Goal: Communication & Community: Answer question/provide support

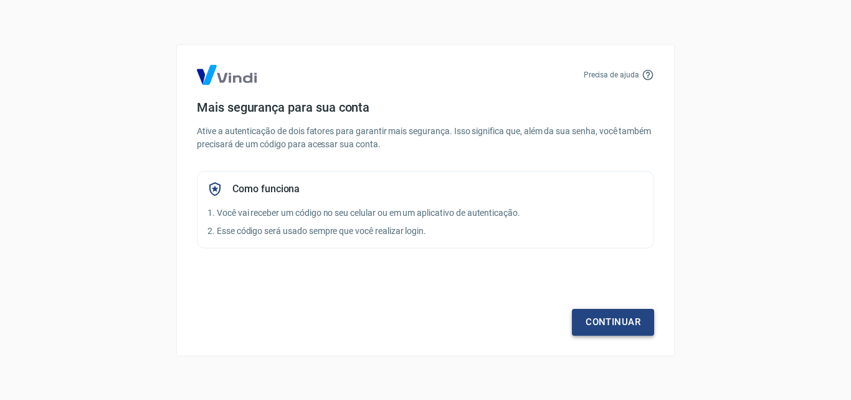
click at [621, 323] on link "Continuar" at bounding box center [613, 322] width 82 height 26
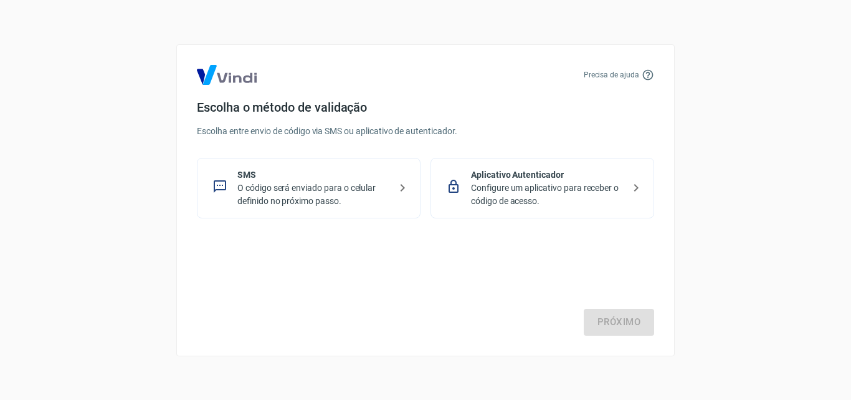
click at [548, 185] on p "Configure um aplicativo para receber o código de acesso." at bounding box center [547, 194] width 153 height 26
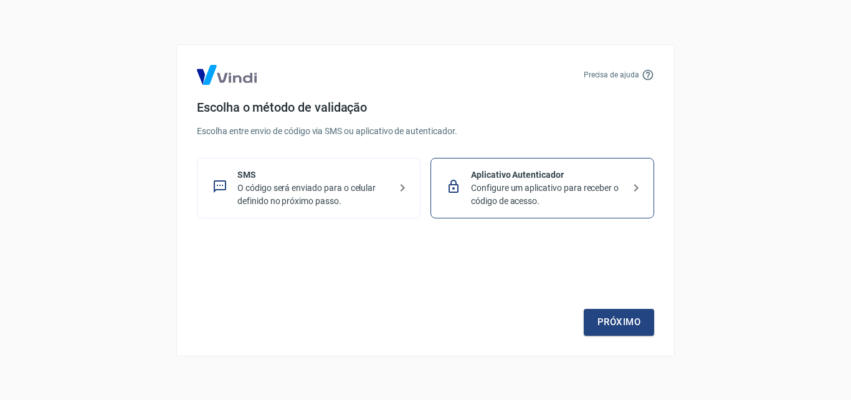
click at [267, 172] on p "SMS" at bounding box center [313, 174] width 153 height 13
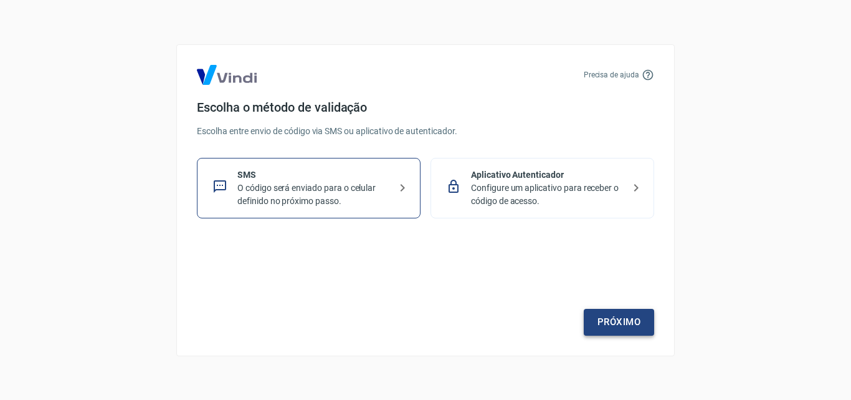
click at [628, 320] on link "Próximo" at bounding box center [619, 322] width 70 height 26
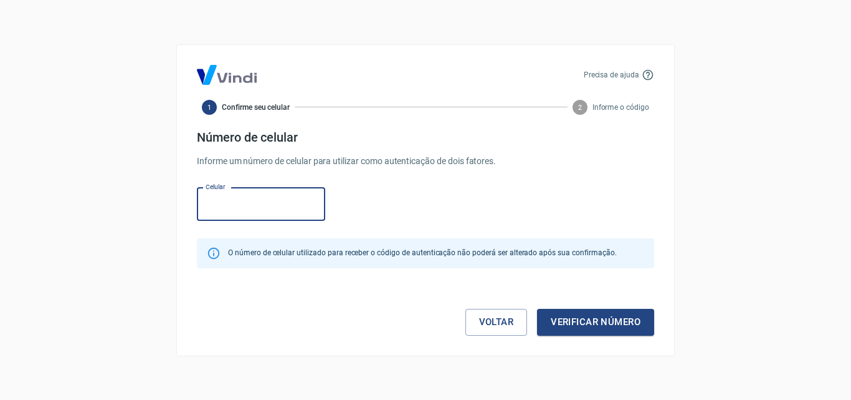
click at [259, 204] on input "Celular" at bounding box center [261, 204] width 128 height 33
paste input "(27) 99904-3001"
type input "(27) 99904-3001"
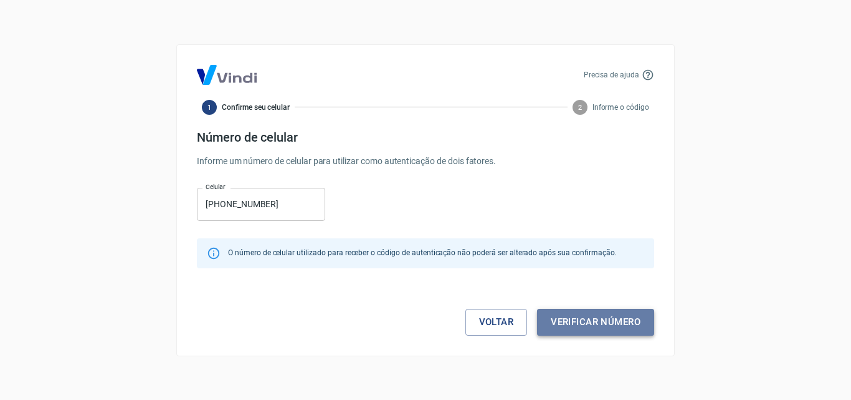
click at [587, 315] on button "Verificar número" at bounding box center [595, 322] width 117 height 26
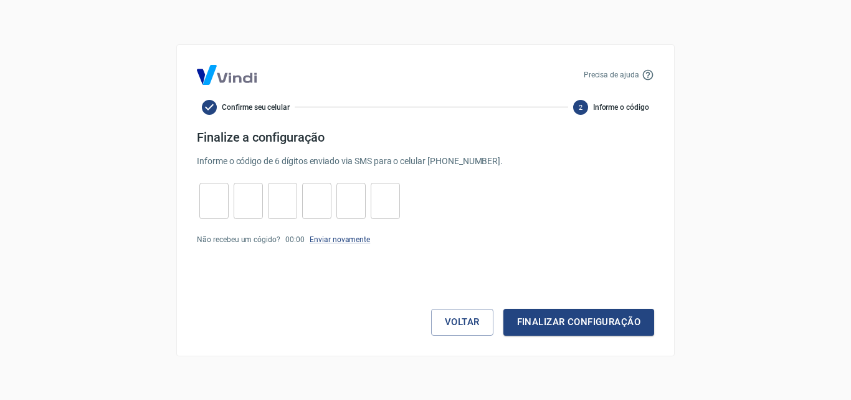
click at [223, 194] on input "tel" at bounding box center [213, 200] width 29 height 27
type input "0"
type input "3"
type input "6"
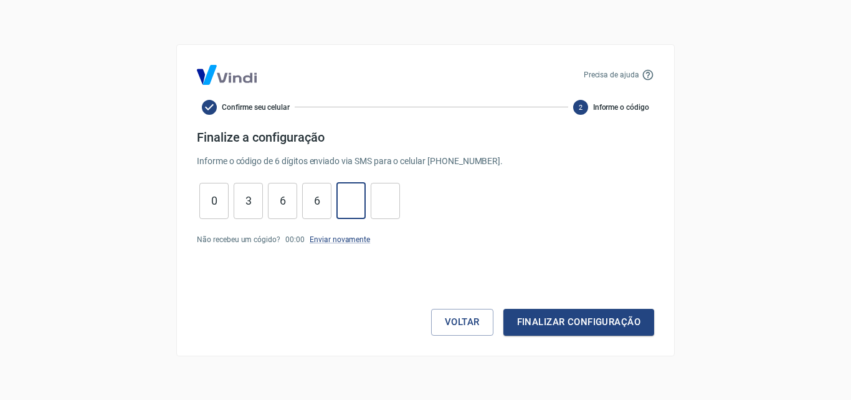
type input "5"
click at [598, 315] on button "Finalizar configuração" at bounding box center [579, 322] width 151 height 26
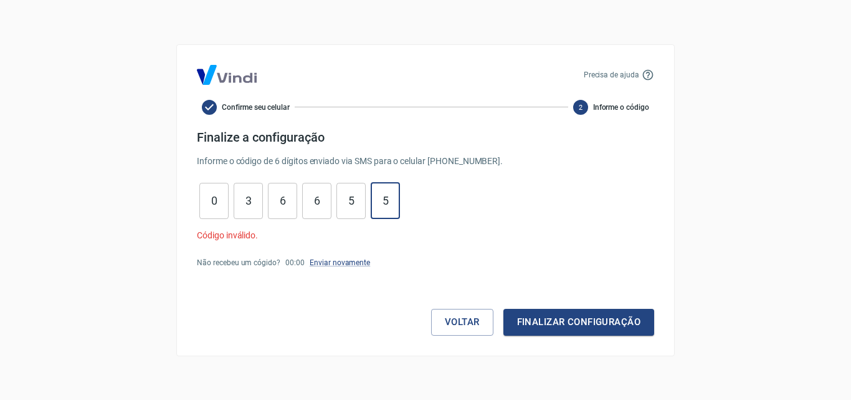
drag, startPoint x: 389, startPoint y: 201, endPoint x: 159, endPoint y: 199, distance: 230.0
click at [159, 199] on div "Precisa de ajuda Confirme seu celular 2 Informe o código Finalize a configuraçã…" at bounding box center [425, 200] width 851 height 400
type input "5"
type input "6"
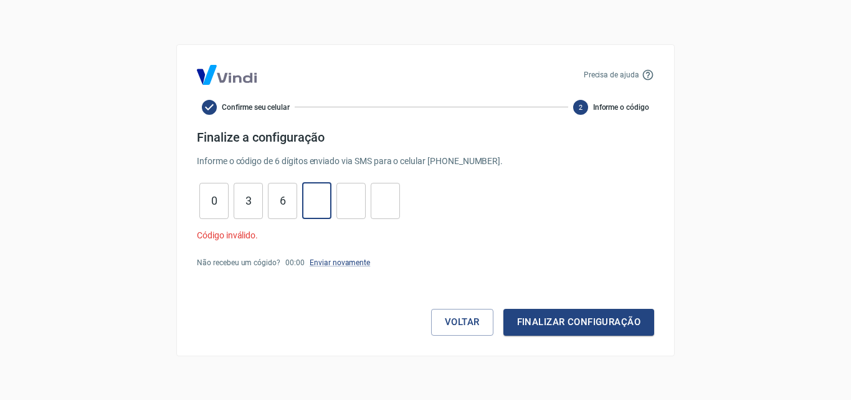
type input "6"
type input "3"
type input "0"
type input "3"
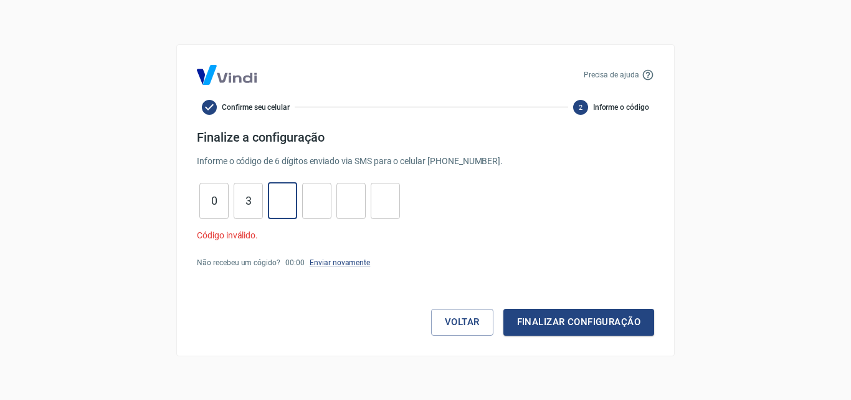
type input "6"
type input "5"
click at [555, 320] on button "Finalizar configuração" at bounding box center [579, 322] width 151 height 26
click at [323, 259] on link "Enviar novamente" at bounding box center [340, 262] width 60 height 9
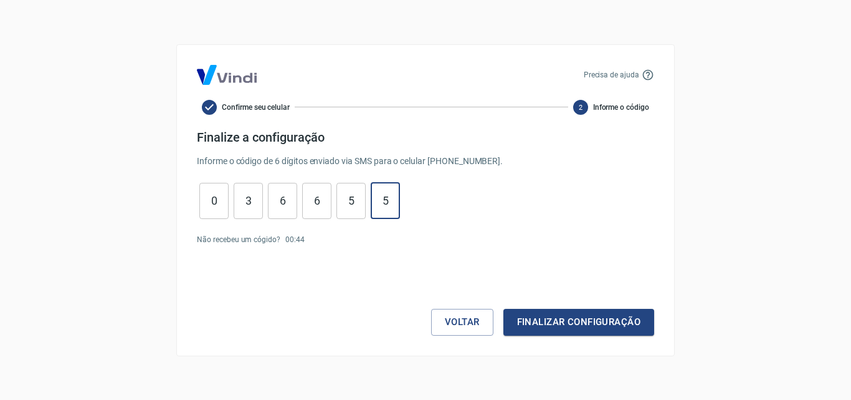
drag, startPoint x: 393, startPoint y: 199, endPoint x: 97, endPoint y: 199, distance: 296.1
click at [107, 197] on div "Precisa de ajuda Confirme seu celular 2 Informe o código Finalize a configuraçã…" at bounding box center [425, 200] width 851 height 400
type input "5"
type input "6"
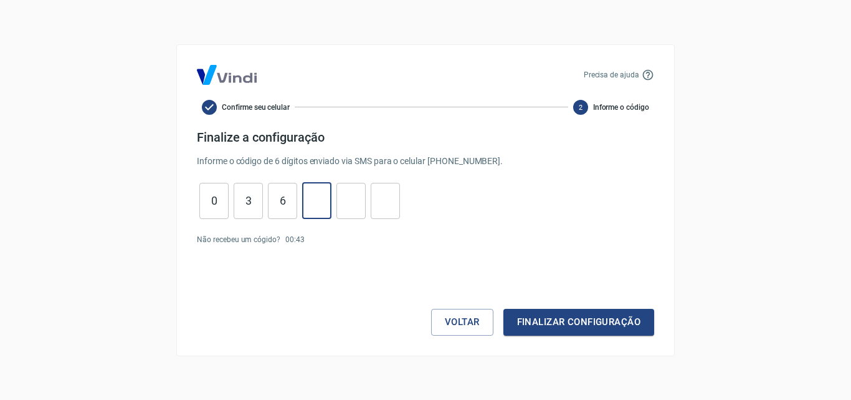
type input "6"
type input "3"
type input "0"
type input "2"
type input "3"
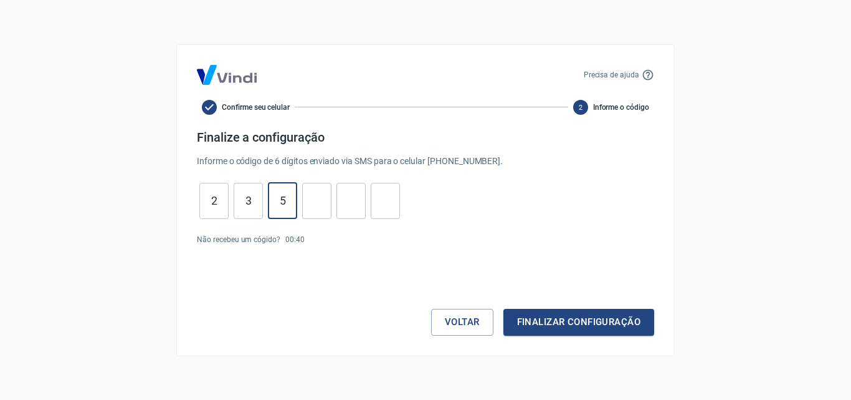
type input "5"
type input "3"
type input "5"
type input "3"
type input "2"
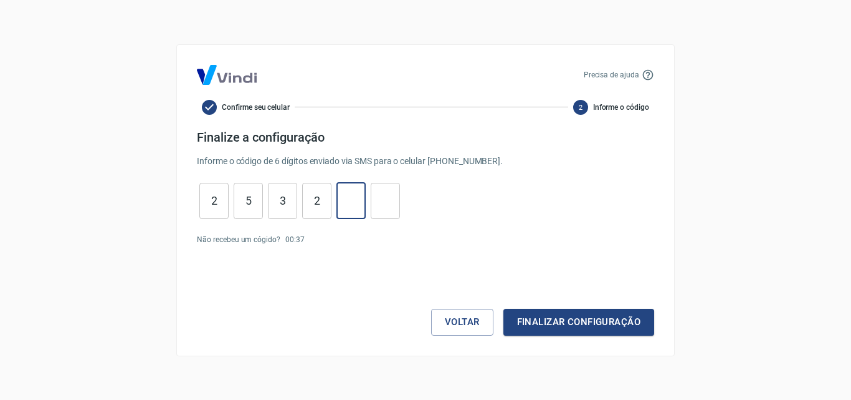
type input "6"
type input "8"
click at [504, 309] on button "Finalizar configuração" at bounding box center [579, 322] width 151 height 26
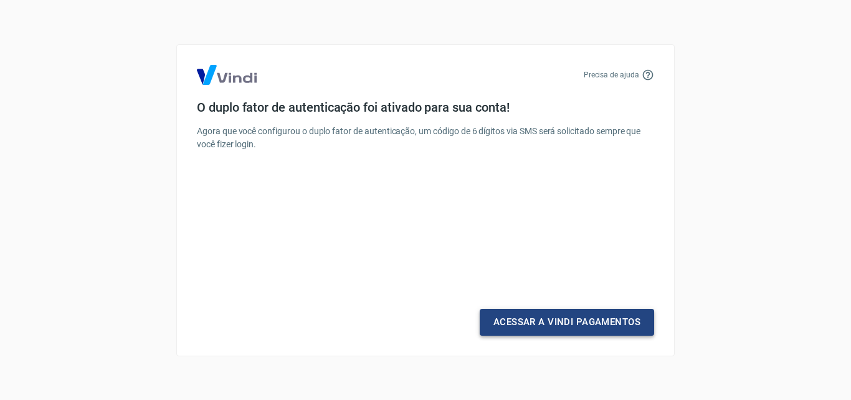
click at [561, 316] on link "Acessar a Vindi Pagamentos" at bounding box center [567, 322] width 175 height 26
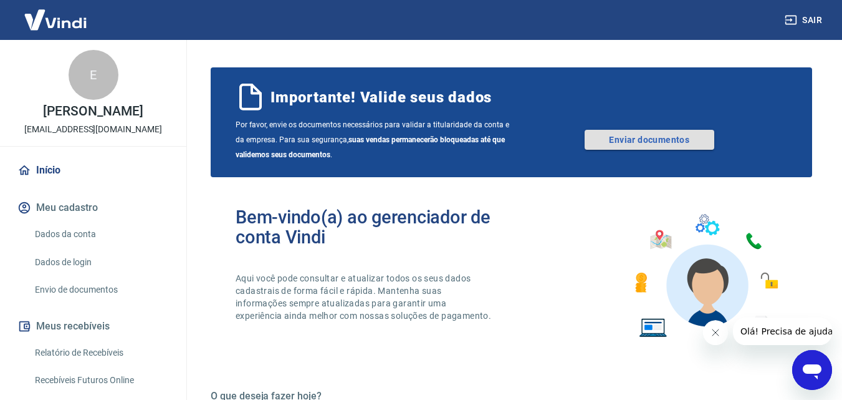
click at [654, 140] on link "Enviar documentos" at bounding box center [650, 140] width 130 height 20
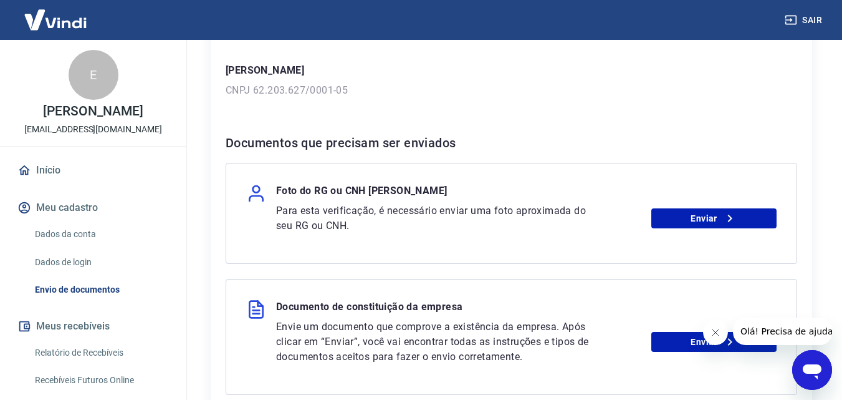
scroll to position [187, 0]
click at [696, 215] on link "Enviar" at bounding box center [713, 218] width 125 height 20
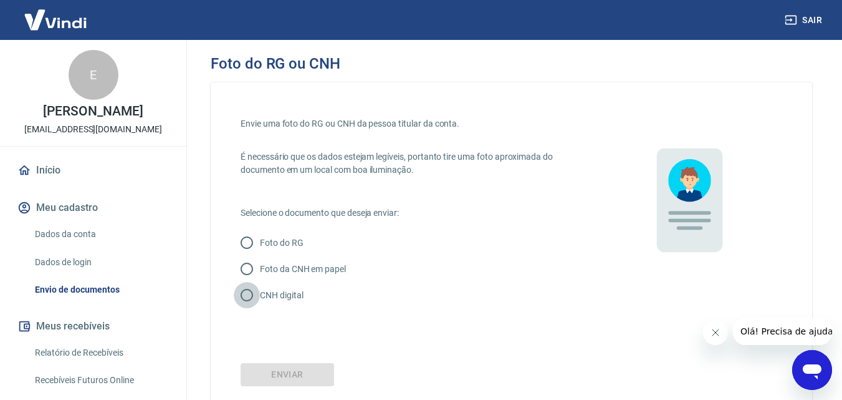
click at [246, 294] on input "CNH digital" at bounding box center [247, 295] width 26 height 26
radio input "true"
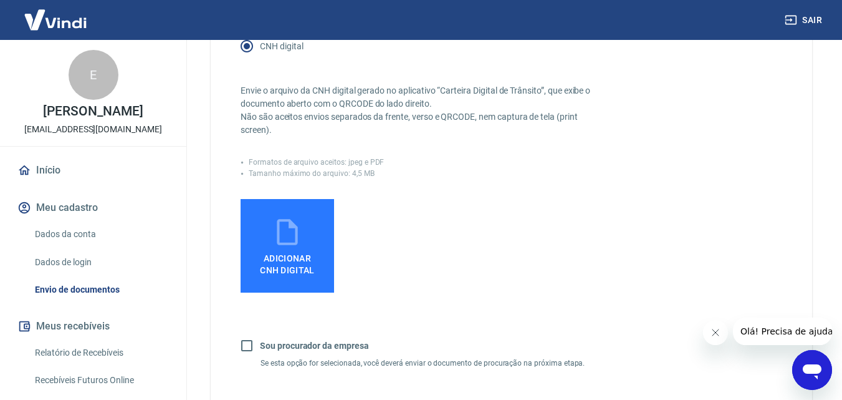
scroll to position [249, 0]
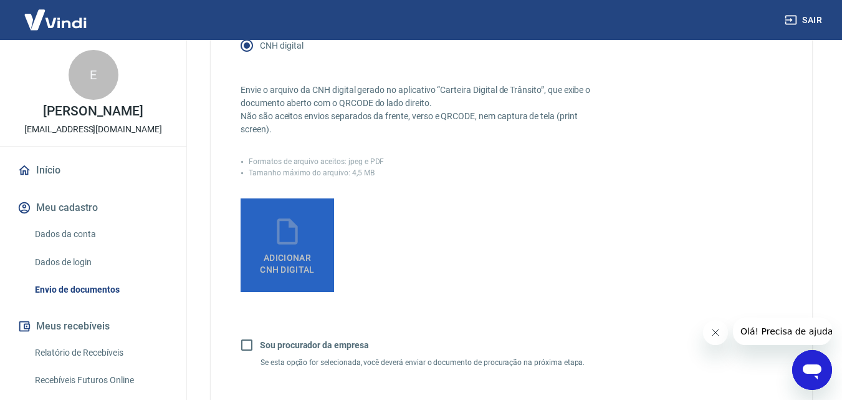
click at [300, 252] on span "Adicionar CNH Digital" at bounding box center [287, 263] width 55 height 22
click at [0, 0] on input "Adicionar CNH Digital" at bounding box center [0, 0] width 0 height 0
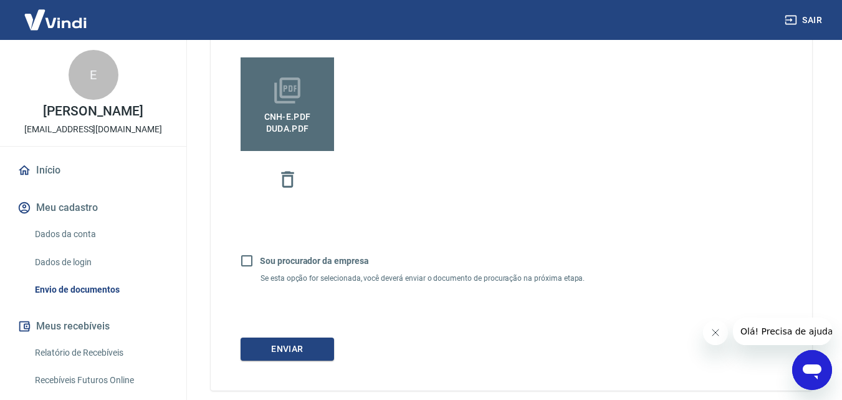
scroll to position [449, 0]
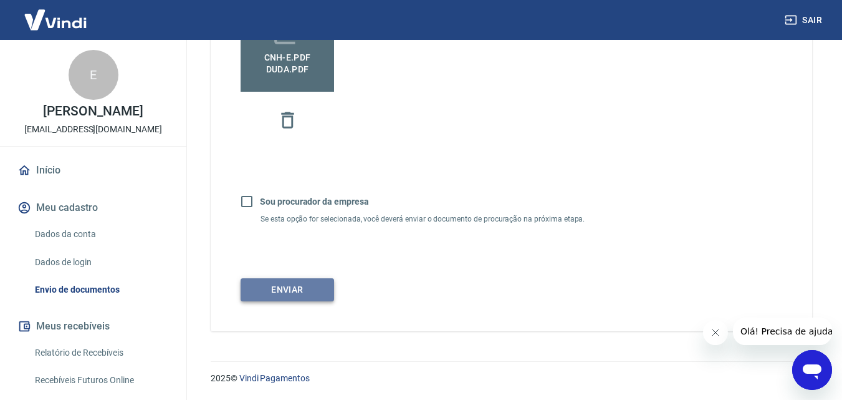
click at [287, 292] on button "Enviar" at bounding box center [287, 289] width 93 height 23
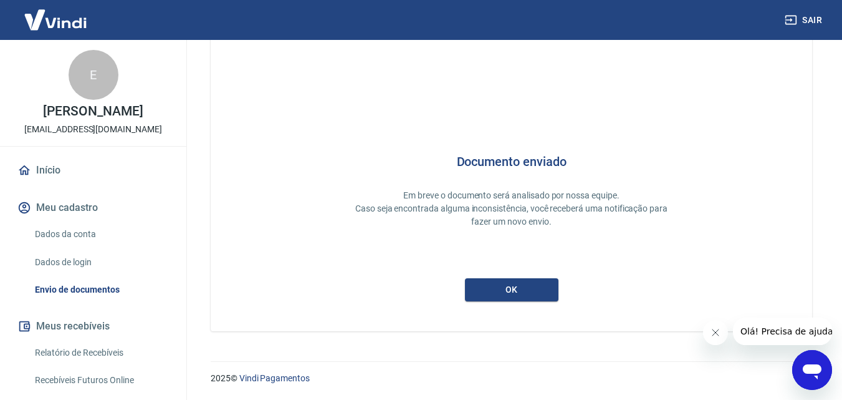
scroll to position [33, 0]
click at [554, 291] on button "ok" at bounding box center [511, 289] width 93 height 23
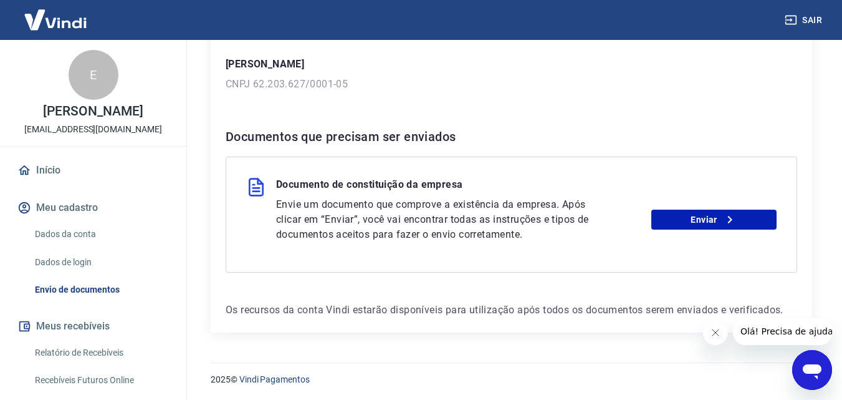
scroll to position [194, 0]
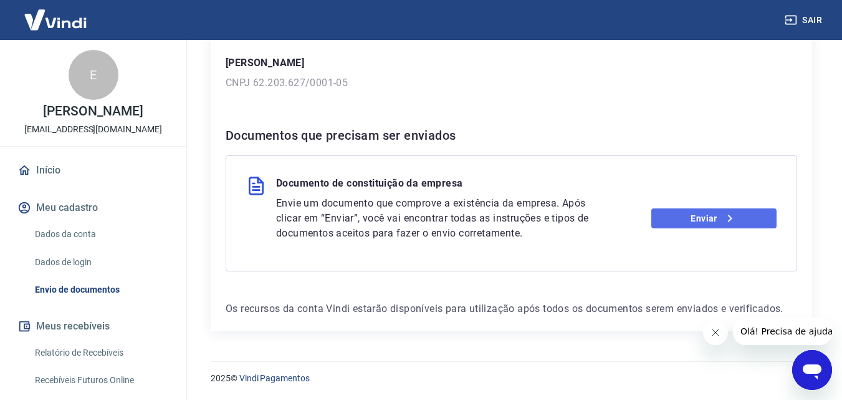
click at [729, 211] on icon at bounding box center [729, 218] width 15 height 15
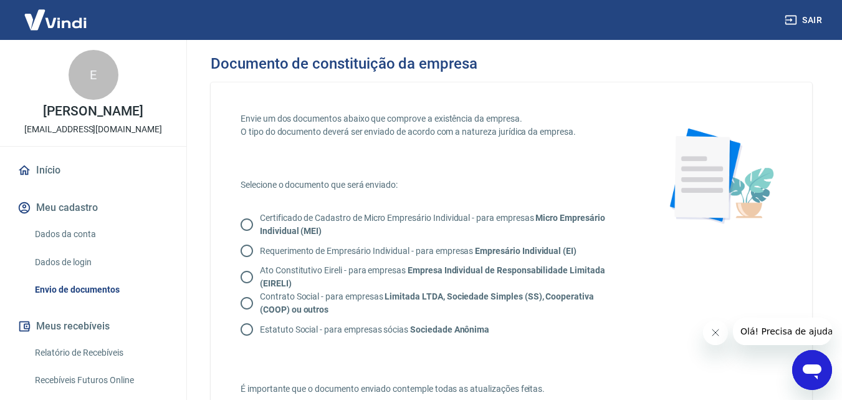
scroll to position [62, 0]
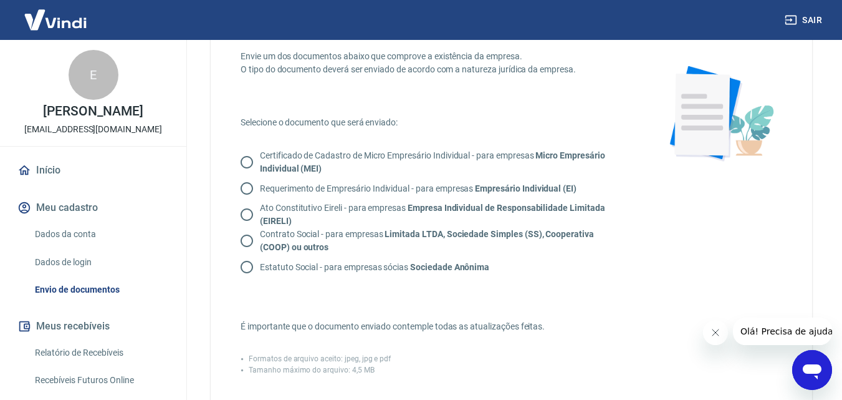
click at [250, 158] on input "Certificado de Cadastro de Micro Empresário Individual - para empresas Micro Em…" at bounding box center [247, 162] width 26 height 26
radio input "true"
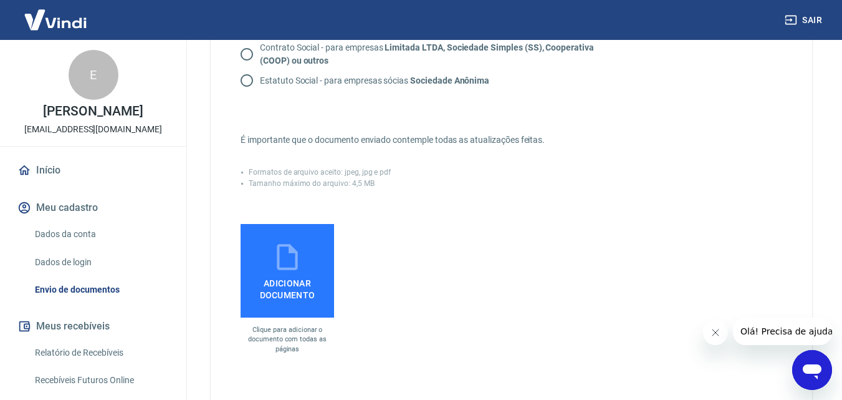
scroll to position [249, 0]
click at [300, 239] on label "Adicionar documento" at bounding box center [287, 269] width 93 height 93
click at [0, 0] on input "Adicionar documento" at bounding box center [0, 0] width 0 height 0
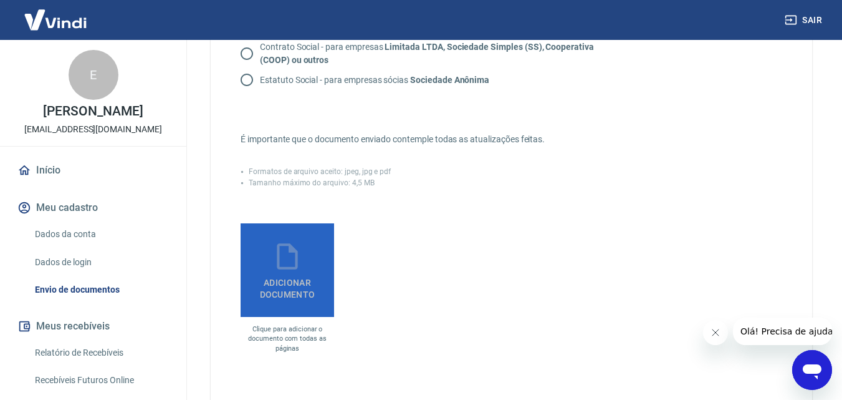
click at [305, 274] on span "Adicionar documento" at bounding box center [288, 286] width 84 height 28
click at [0, 0] on input "Adicionar documento" at bounding box center [0, 0] width 0 height 0
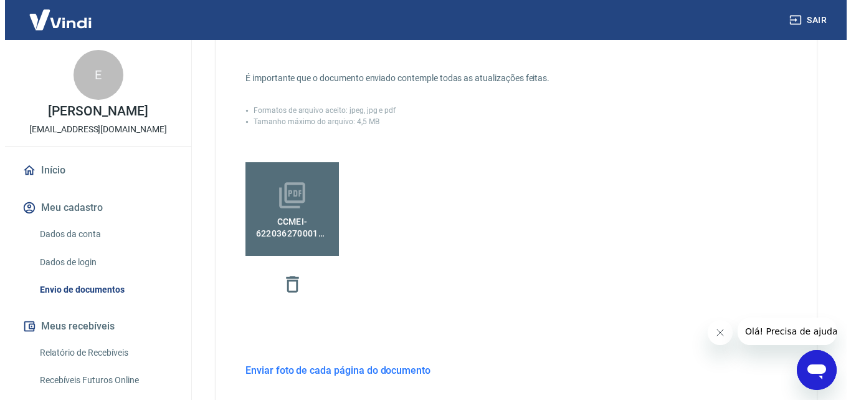
scroll to position [465, 0]
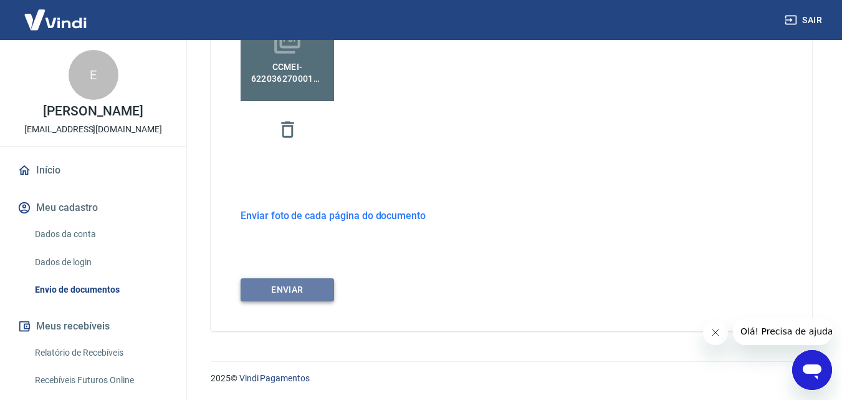
click at [290, 284] on button "ENVIAR" at bounding box center [287, 289] width 93 height 23
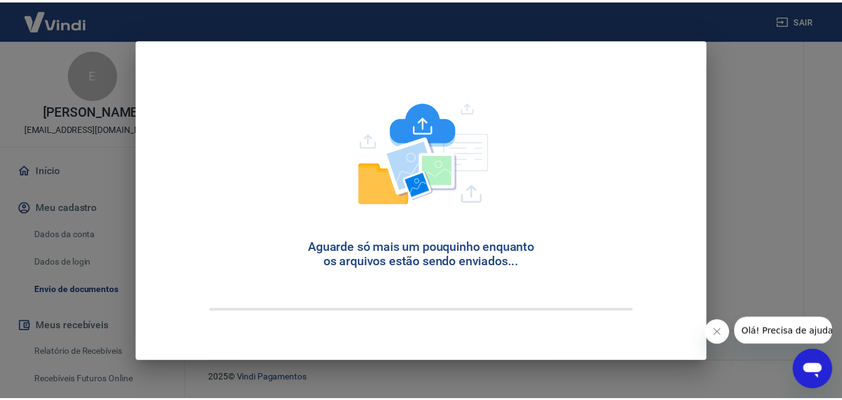
scroll to position [33, 0]
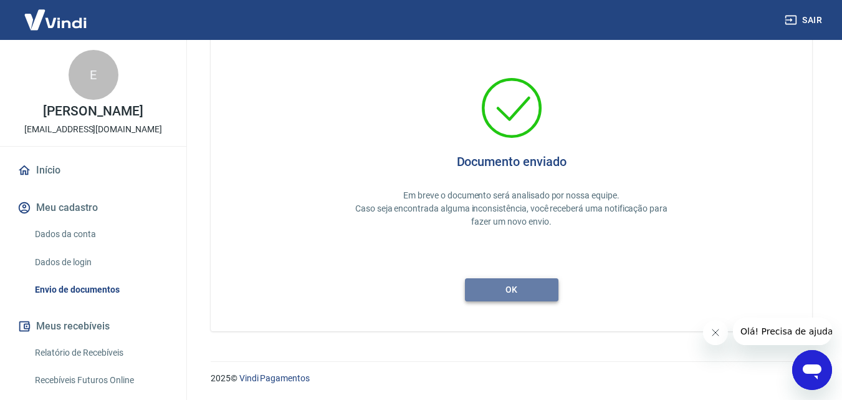
click at [510, 292] on button "ok" at bounding box center [511, 289] width 93 height 23
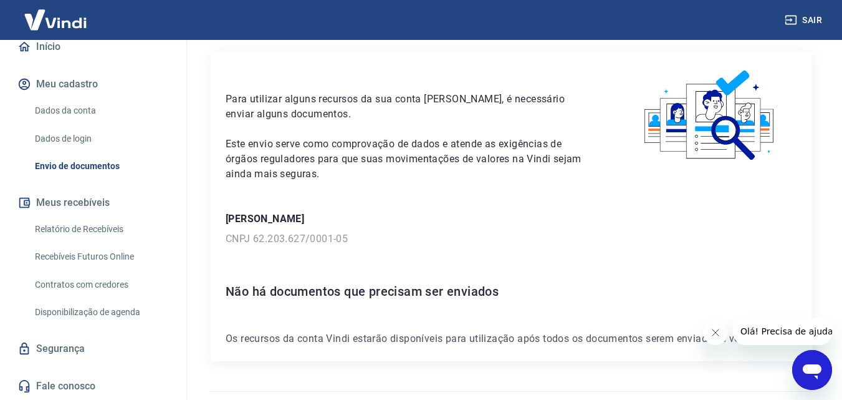
scroll to position [68, 0]
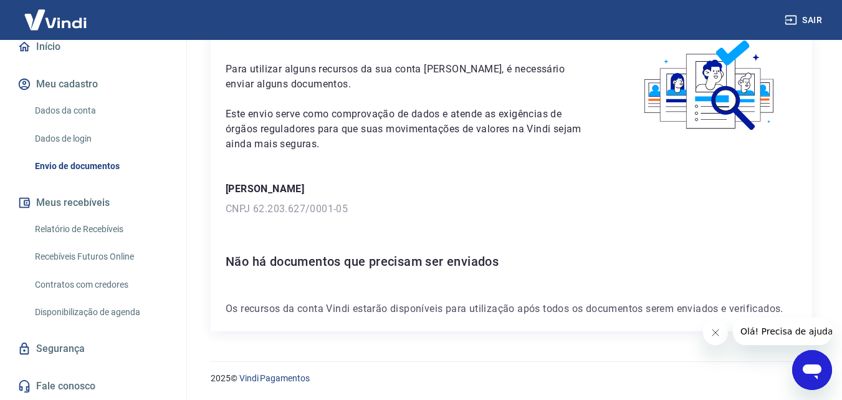
click at [717, 332] on icon "Fechar mensagem da empresa" at bounding box center [715, 332] width 10 height 10
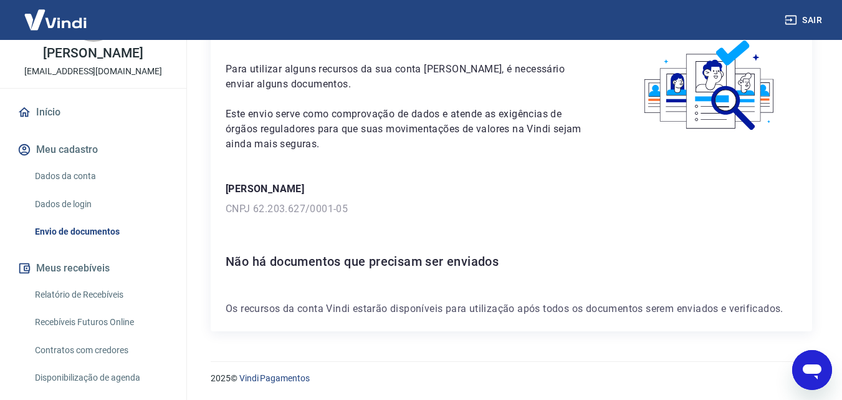
scroll to position [0, 0]
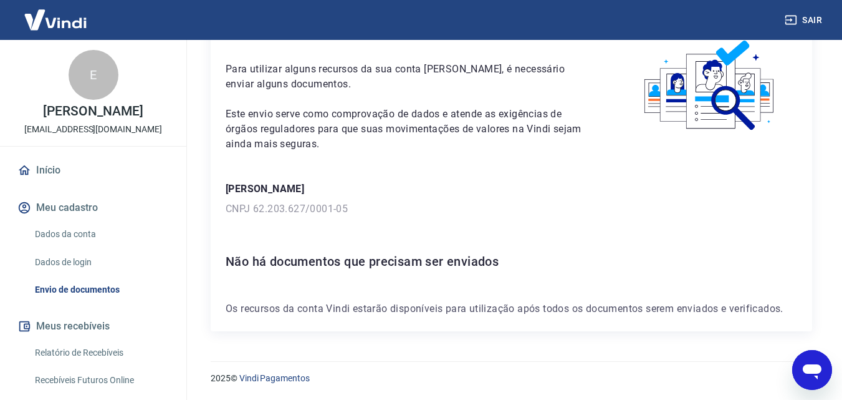
click at [39, 180] on link "Início" at bounding box center [93, 169] width 156 height 27
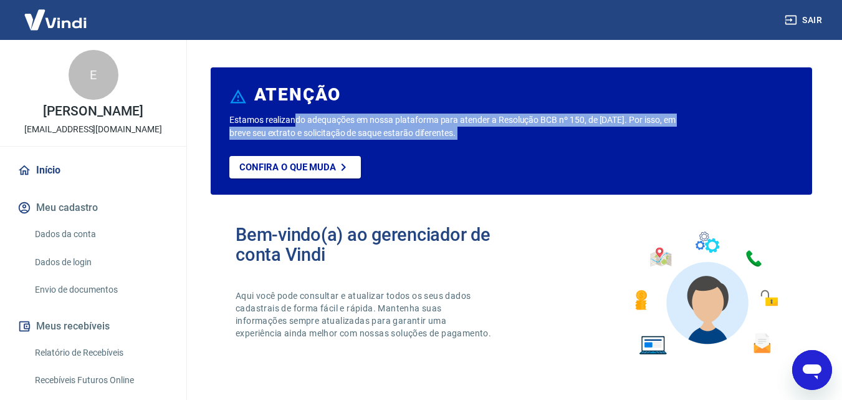
drag, startPoint x: 295, startPoint y: 122, endPoint x: 396, endPoint y: 141, distance: 102.1
click at [396, 141] on div "Estamos realizando adequações em nossa plataforma para atender a Resolução BCB …" at bounding box center [511, 153] width 564 height 81
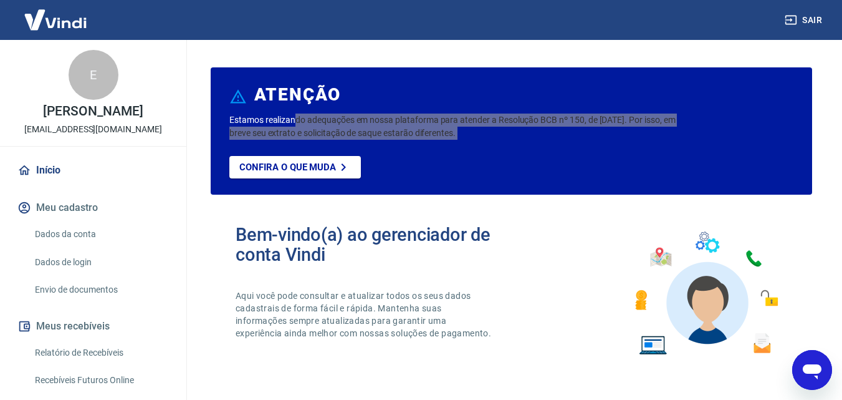
click at [812, 368] on icon "Abrir janela de mensagens" at bounding box center [812, 371] width 19 height 15
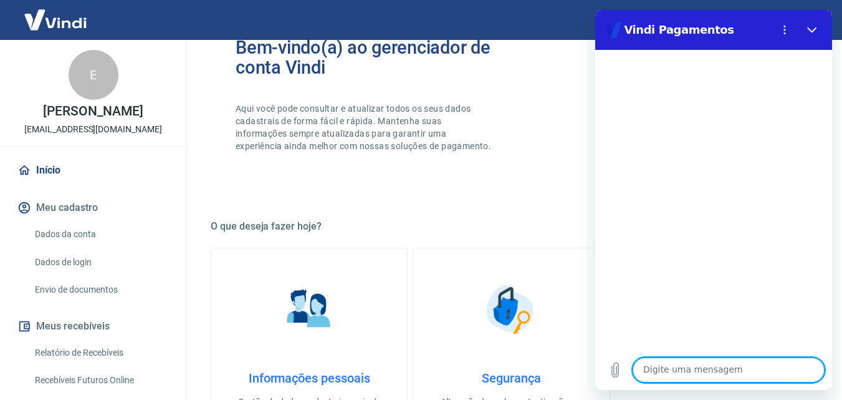
click at [817, 363] on textarea at bounding box center [729, 369] width 192 height 25
type textarea "Boa tarde, tudo bem?"
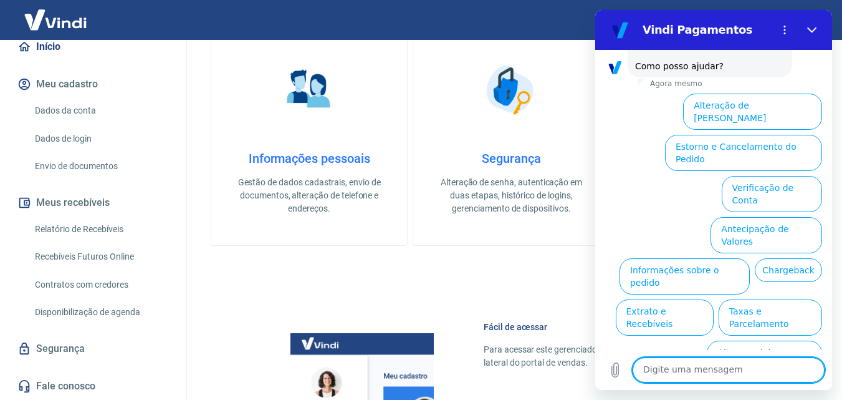
scroll to position [374, 0]
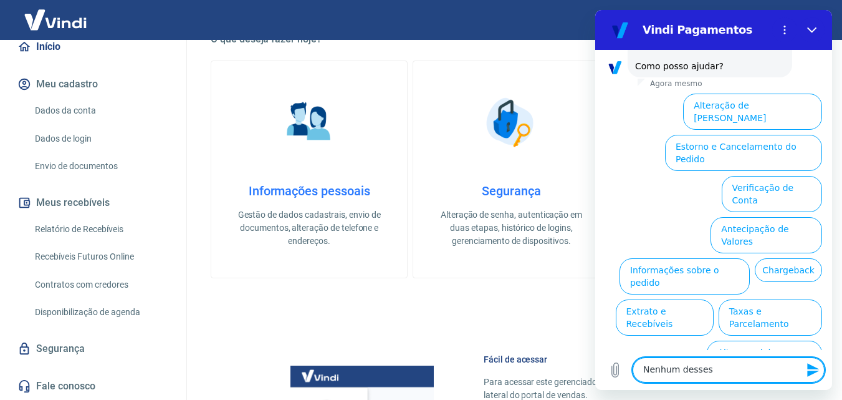
type textarea "Nenhum desses"
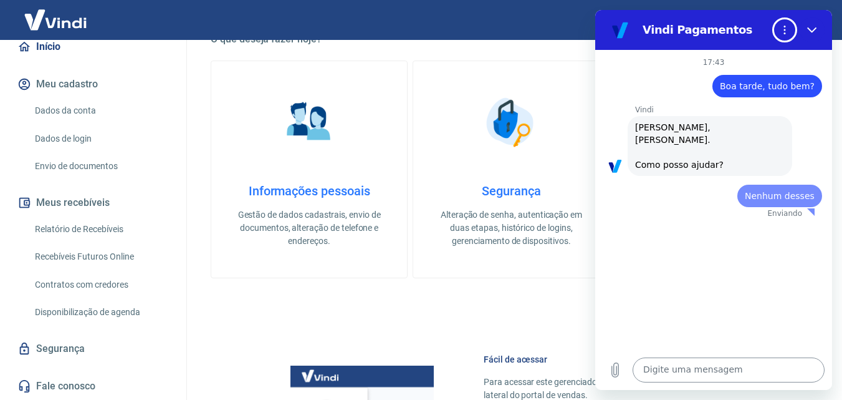
scroll to position [0, 0]
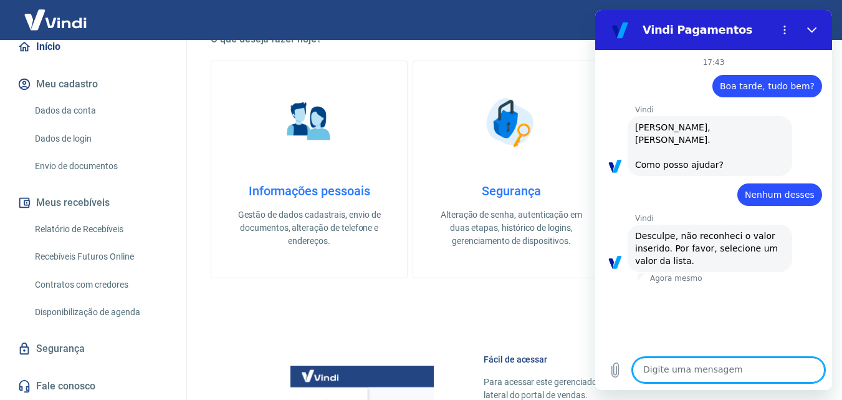
click at [695, 363] on textarea at bounding box center [729, 369] width 192 height 25
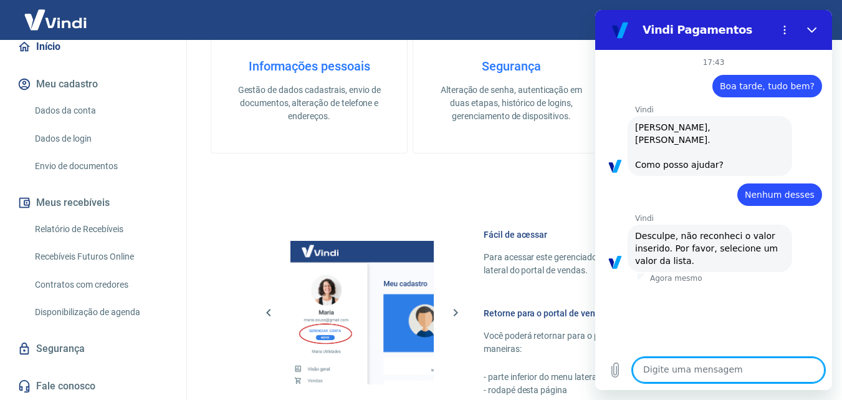
scroll to position [752, 0]
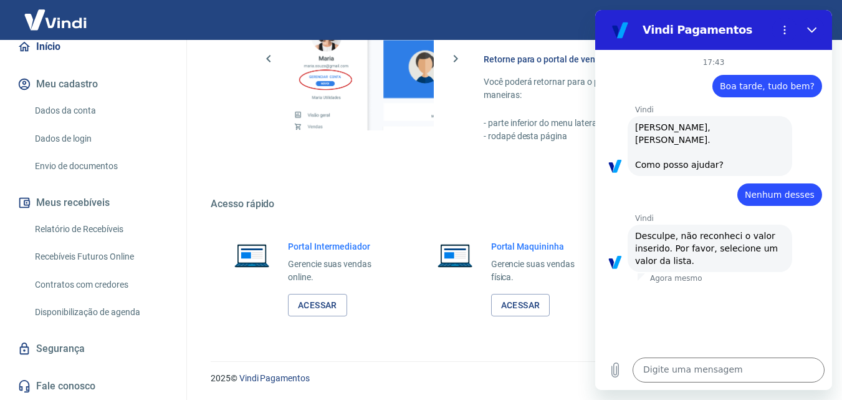
click at [697, 290] on div "17:43 diz: Boa tarde, tudo bem? Enviado · Agora mesmo [PERSON_NAME] diz: [PERSO…" at bounding box center [713, 200] width 237 height 300
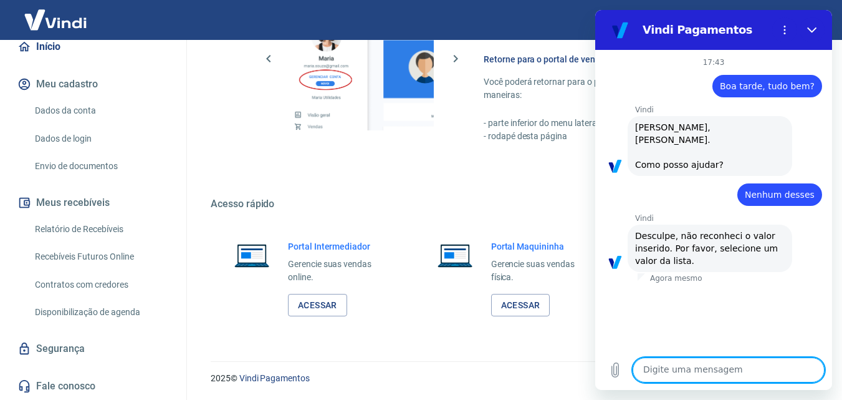
drag, startPoint x: 650, startPoint y: 381, endPoint x: 658, endPoint y: 375, distance: 10.2
click at [653, 379] on textarea at bounding box center [729, 369] width 192 height 25
type textarea "1"
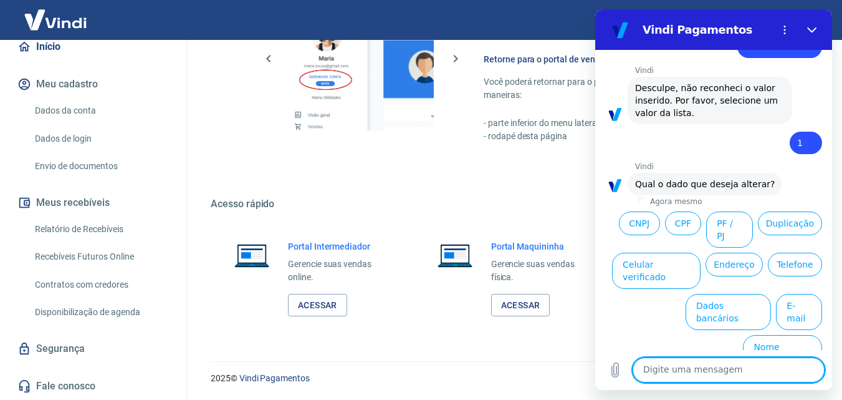
scroll to position [151, 0]
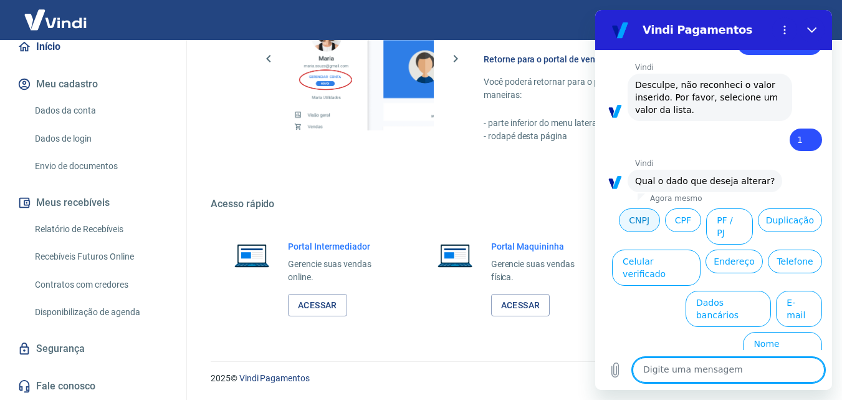
click at [660, 220] on button "CNPJ" at bounding box center [639, 220] width 41 height 24
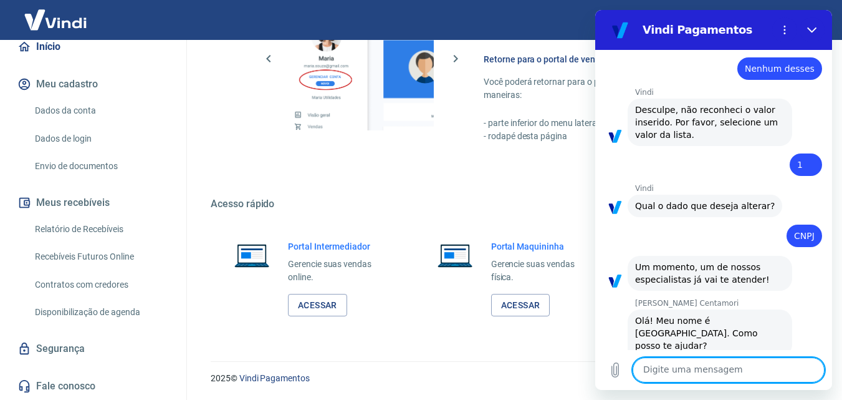
scroll to position [168, 0]
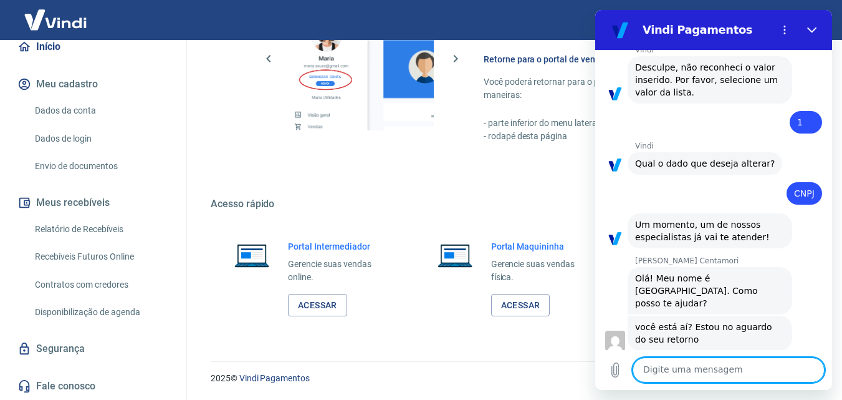
click at [697, 374] on textarea at bounding box center [729, 369] width 192 height 25
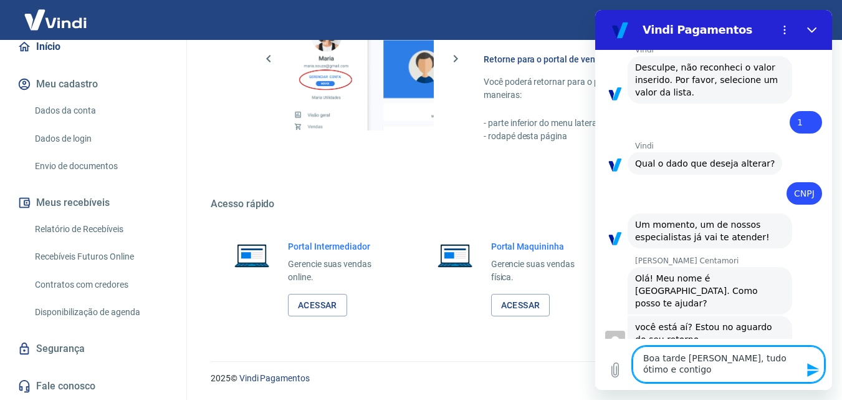
type textarea "Boa tarde [PERSON_NAME], tudo ótimo e contigo?"
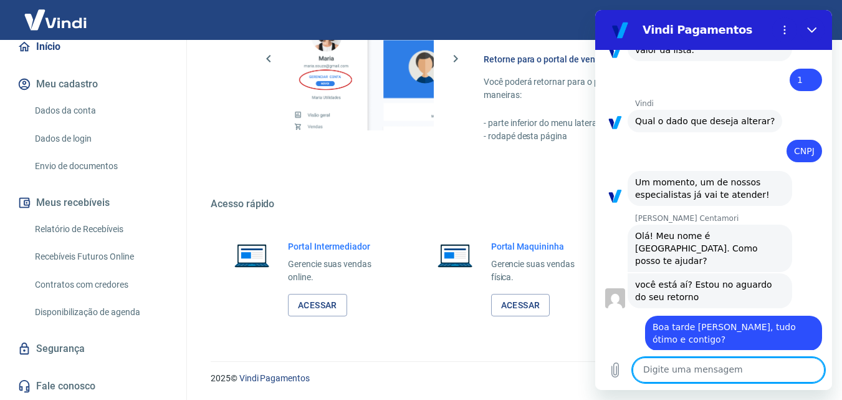
scroll to position [213, 0]
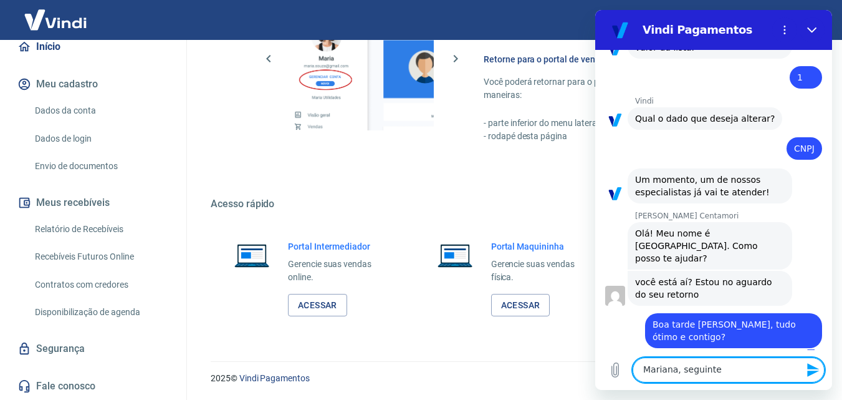
type textarea "Mariana, seguinte"
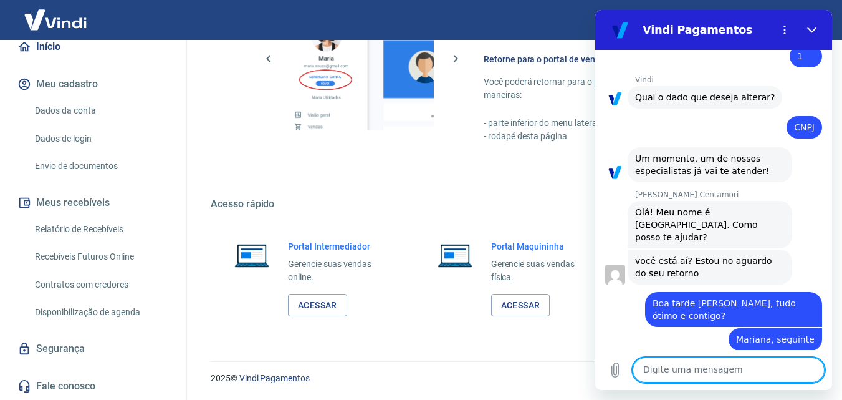
scroll to position [237, 0]
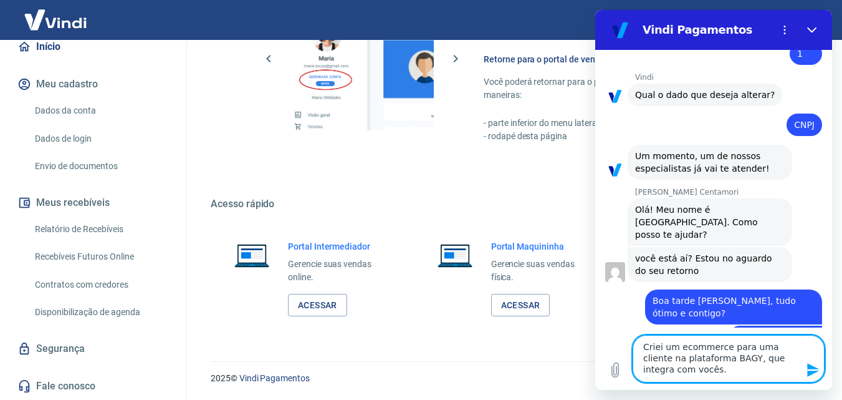
type textarea "Criei um ecommerce para uma cliente na plataforma BAGY, que integra com vocês."
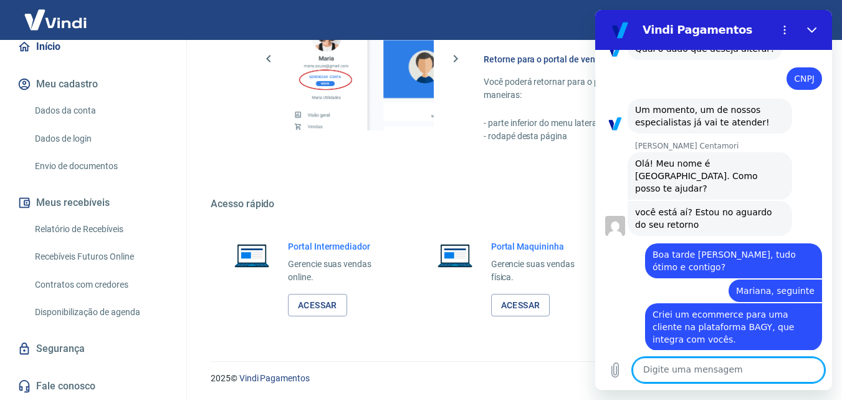
scroll to position [285, 0]
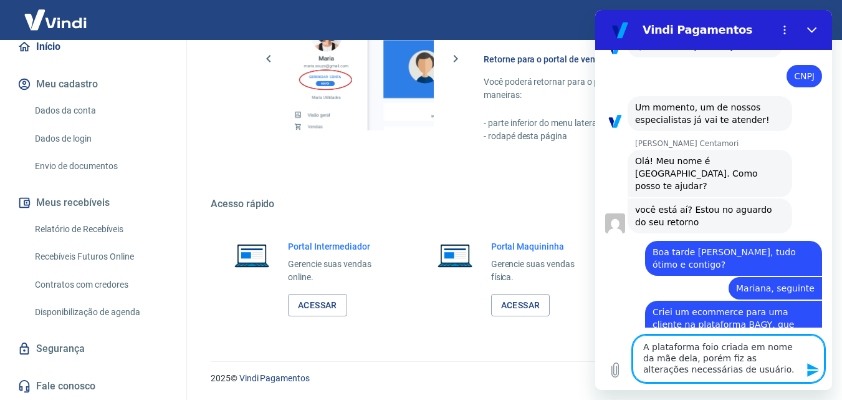
type textarea "A plataforma foio criada em nome da mãe dela, porém fiz as alterações necessári…"
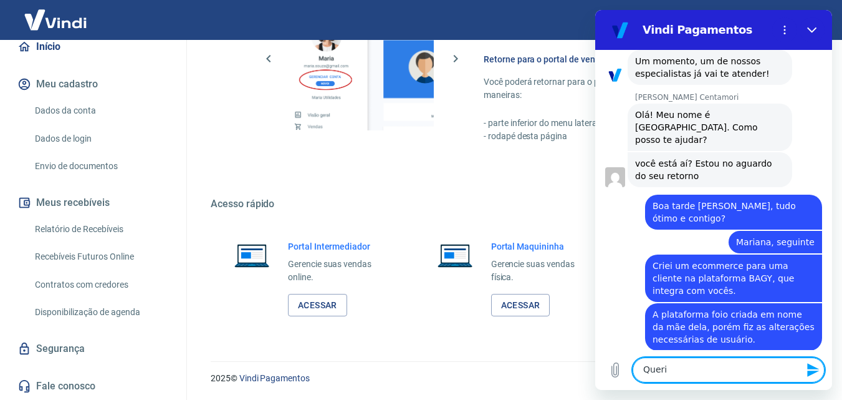
scroll to position [334, 0]
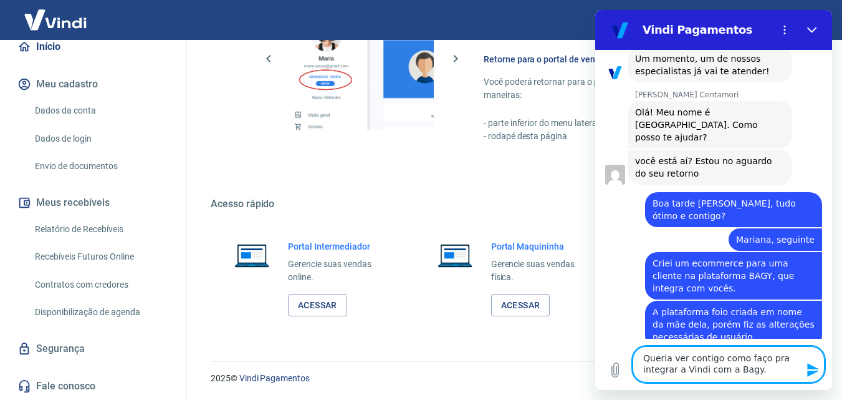
type textarea "Queria ver contigo como faço pra integrar a Vindi com a Bagy."
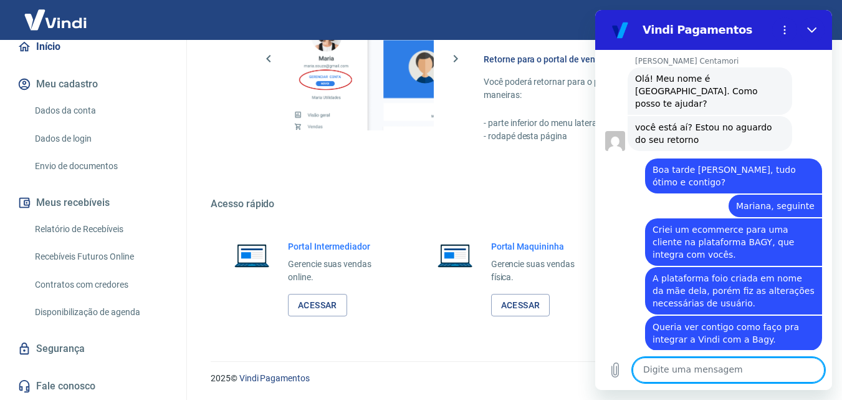
scroll to position [370, 0]
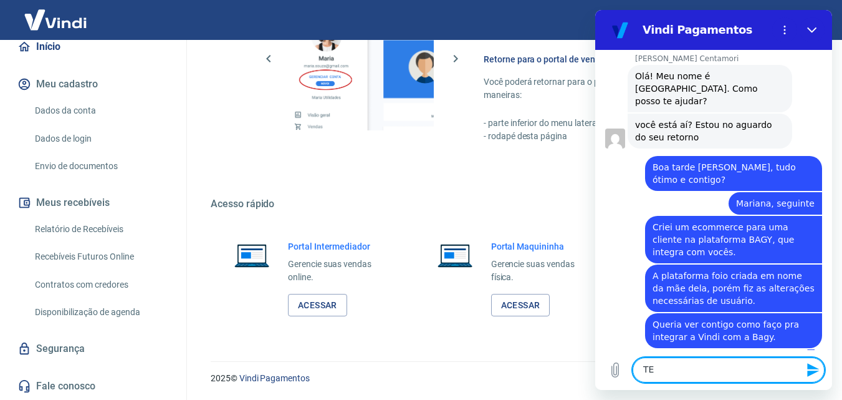
type textarea "T"
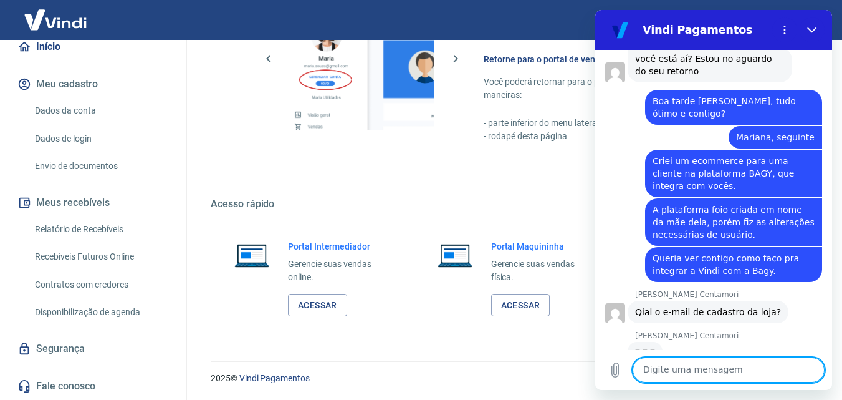
scroll to position [435, 0]
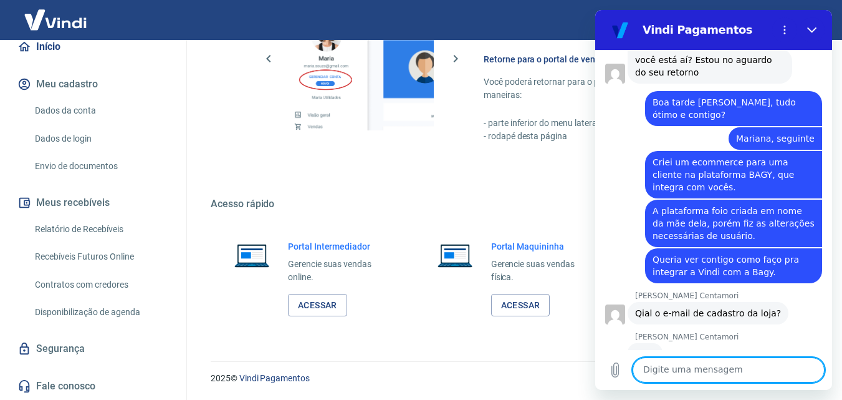
click at [702, 362] on textarea at bounding box center [729, 369] width 192 height 25
type textarea "m"
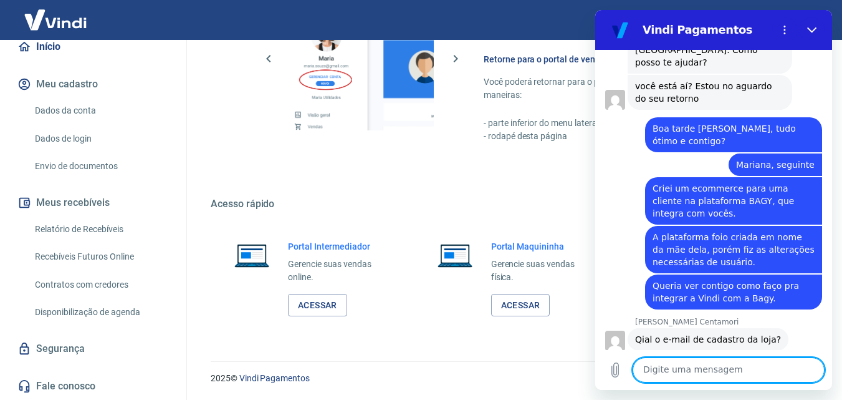
scroll to position [411, 0]
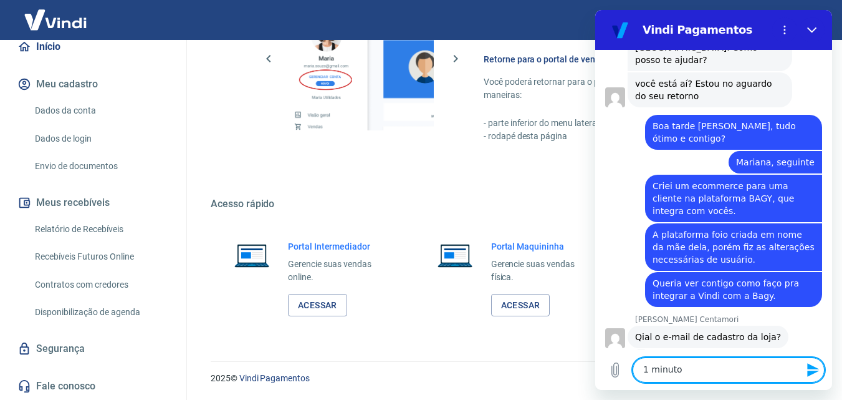
type textarea "1 minuto"
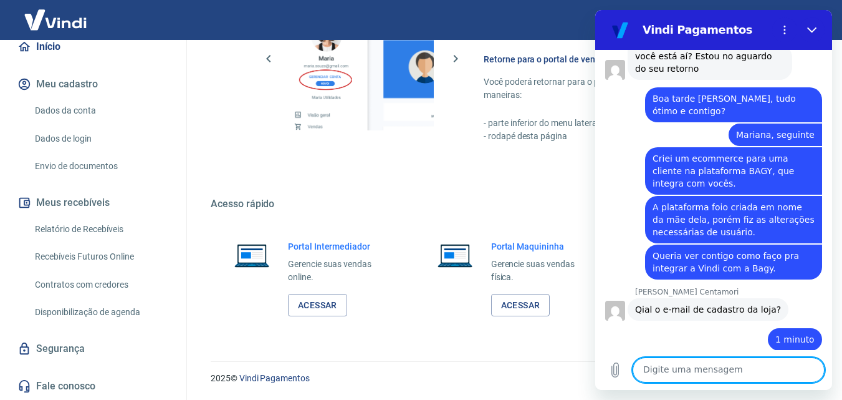
scroll to position [441, 0]
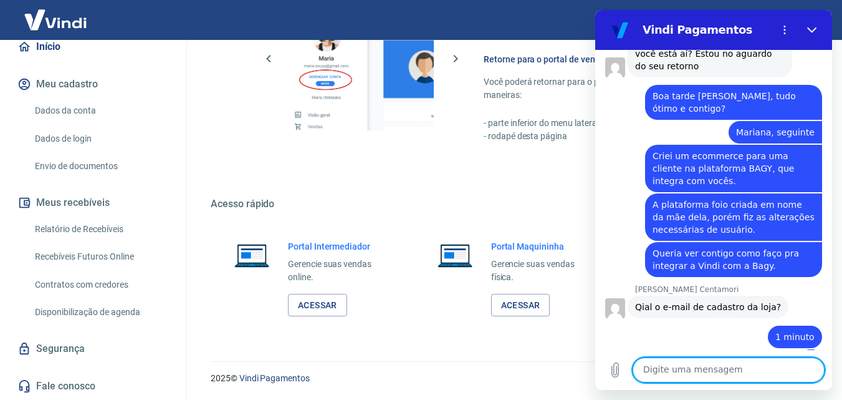
paste textarea "[EMAIL_ADDRESS][DOMAIN_NAME]"
type textarea "[EMAIL_ADDRESS][DOMAIN_NAME]"
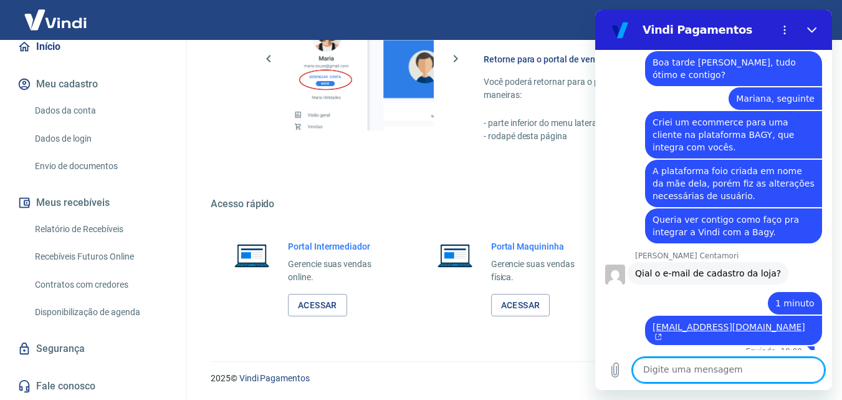
scroll to position [477, 0]
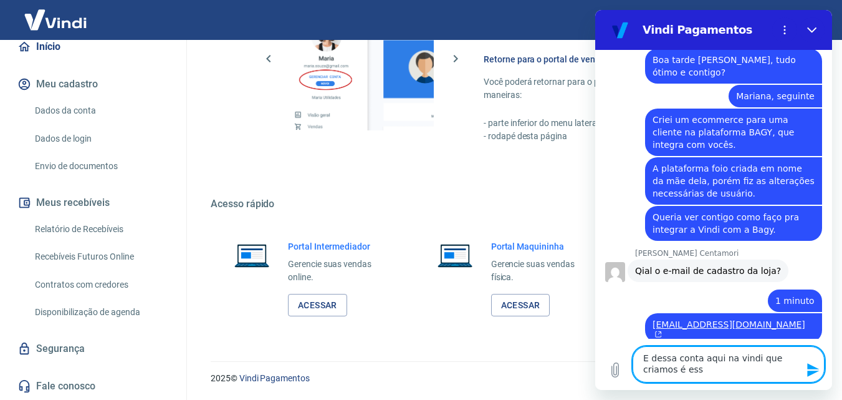
type textarea "E dessa conta aqui na vindi que criamos é esse"
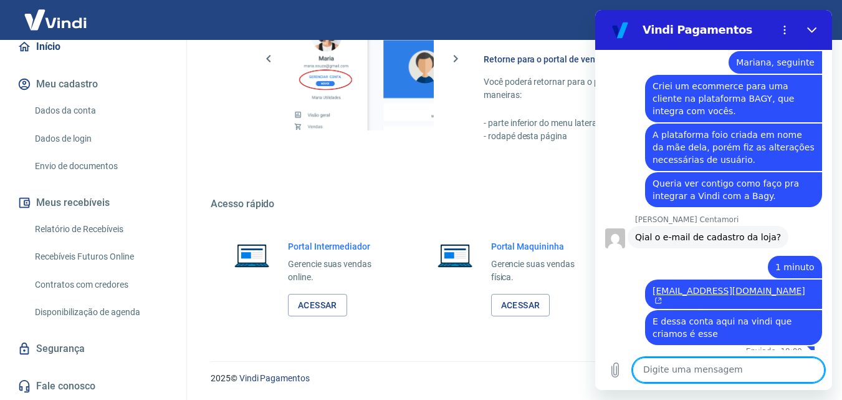
scroll to position [514, 0]
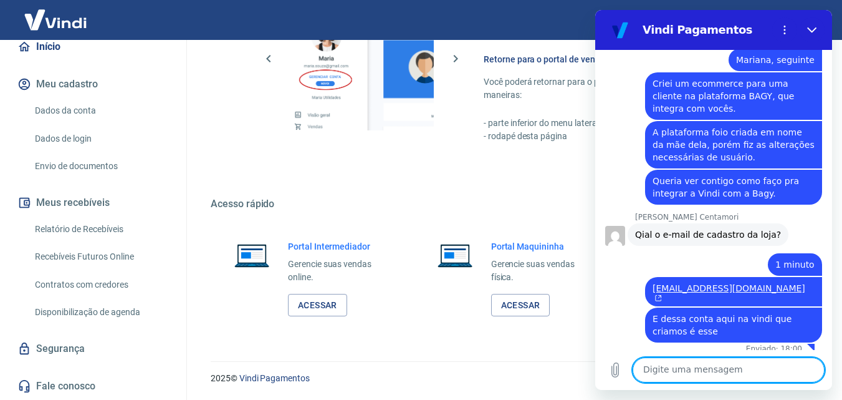
click at [691, 368] on textarea at bounding box center [729, 369] width 192 height 25
paste textarea "[EMAIL_ADDRESS][DOMAIN_NAME]"
type textarea "[EMAIL_ADDRESS][DOMAIN_NAME]"
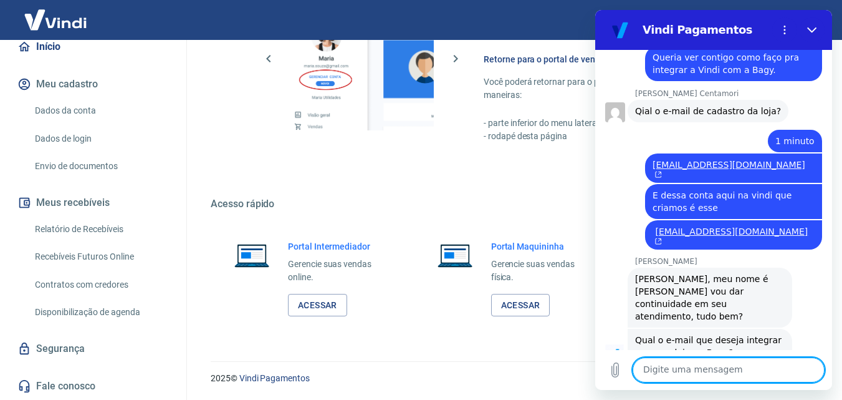
scroll to position [639, 0]
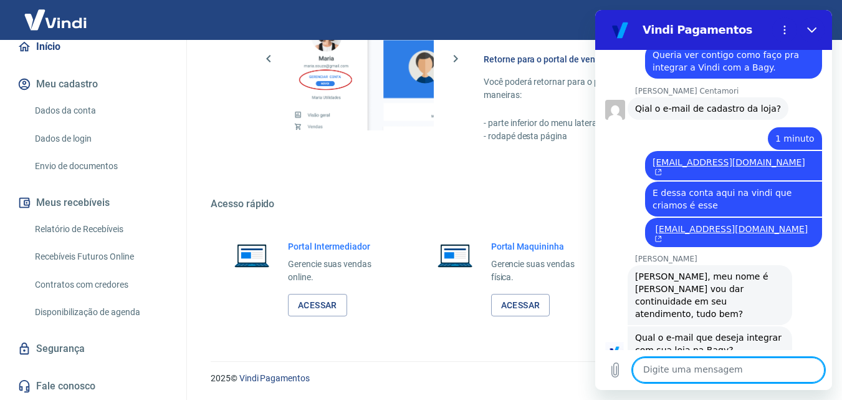
click at [681, 376] on textarea at bounding box center [729, 369] width 192 height 25
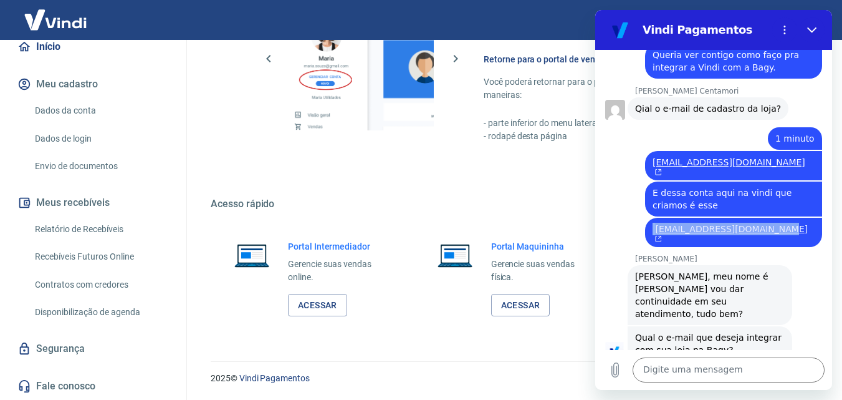
drag, startPoint x: 664, startPoint y: 222, endPoint x: 793, endPoint y: 223, distance: 129.6
click at [793, 223] on div "diz: [EMAIL_ADDRESS][DOMAIN_NAME]" at bounding box center [733, 232] width 177 height 29
copy span "[EMAIL_ADDRESS][DOMAIN_NAME]"
click at [704, 370] on textarea at bounding box center [729, 369] width 192 height 25
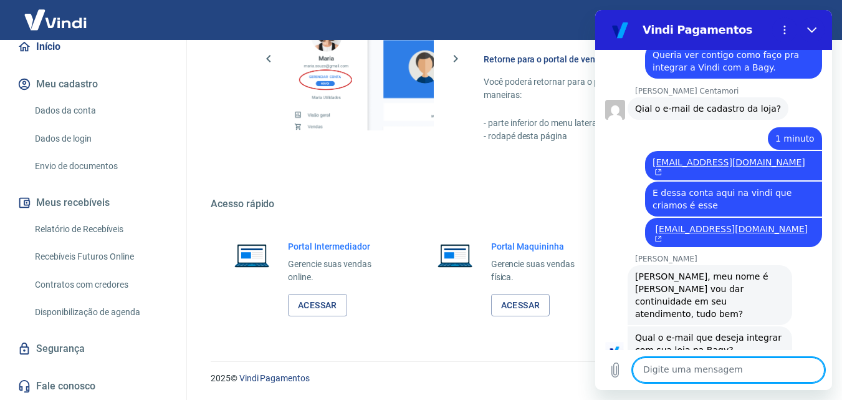
paste textarea "[EMAIL_ADDRESS][DOMAIN_NAME]"
type textarea "[EMAIL_ADDRESS][DOMAIN_NAME]"
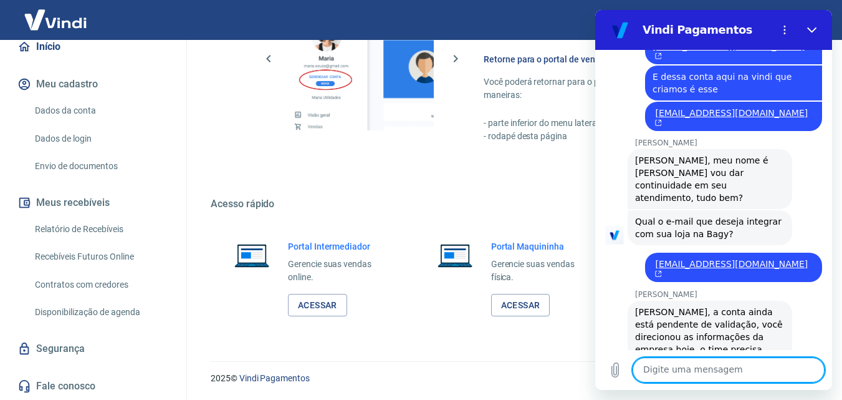
scroll to position [754, 0]
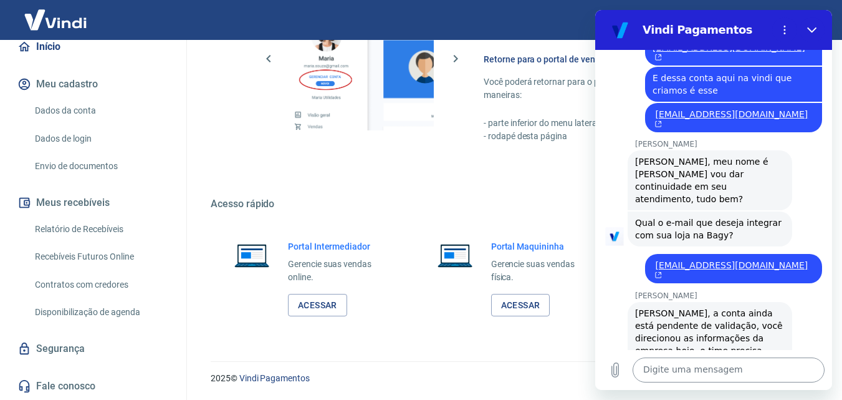
click at [708, 375] on textarea at bounding box center [729, 369] width 192 height 25
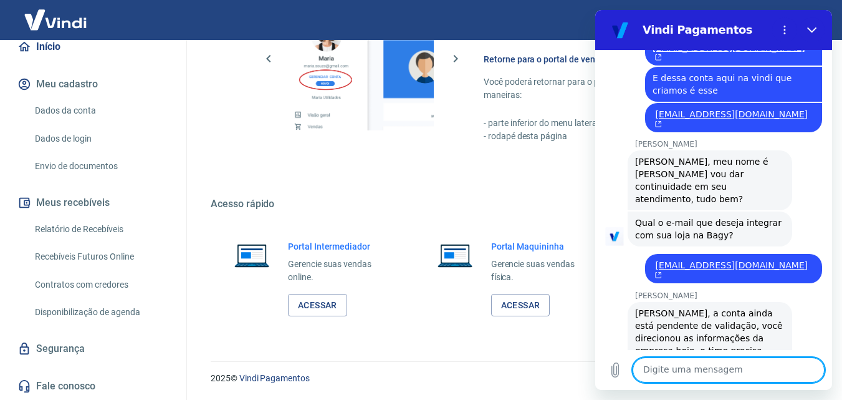
click at [708, 374] on textarea at bounding box center [729, 369] width 192 height 25
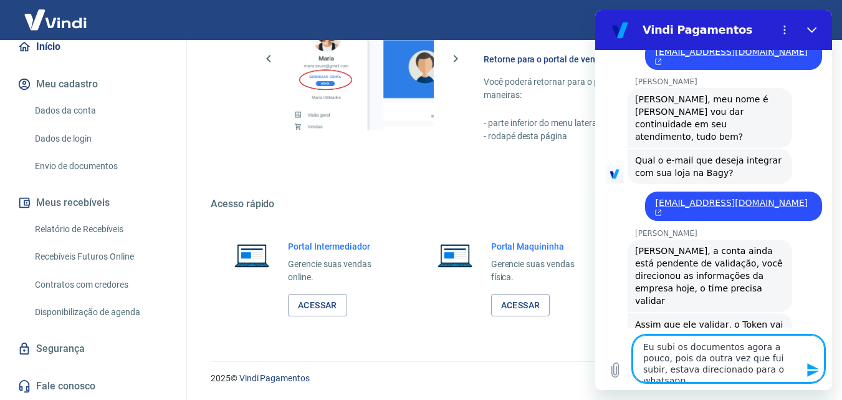
scroll to position [819, 0]
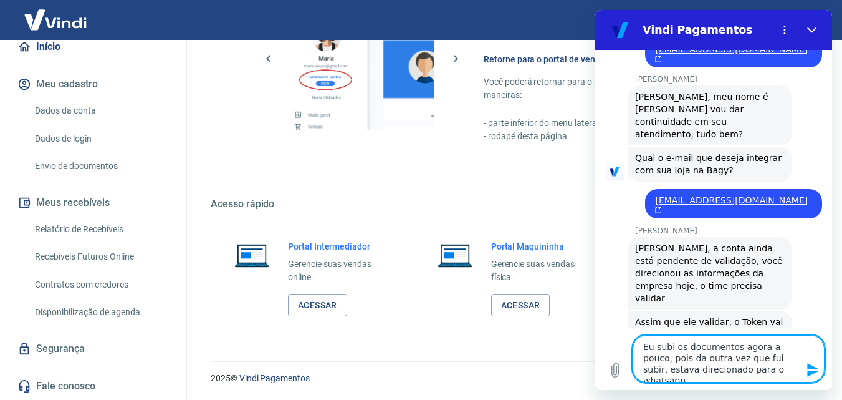
type textarea "Eu subi os documentos agora a pouco, pois da outra vez que fui subir, estava di…"
click at [809, 364] on icon "Enviar mensagem" at bounding box center [813, 370] width 12 height 14
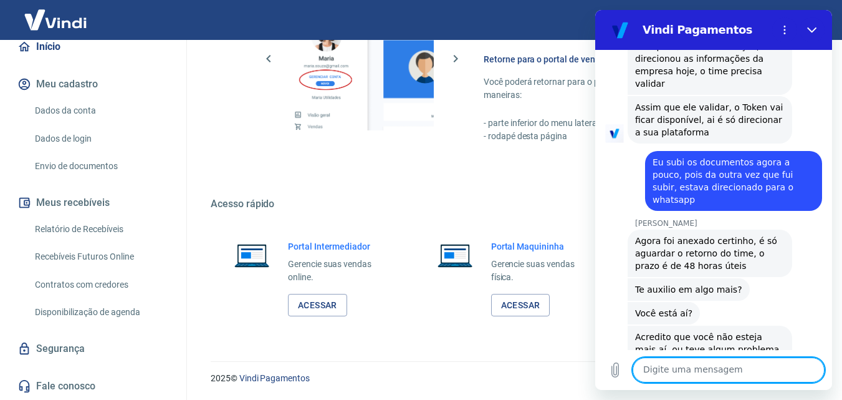
scroll to position [1096, 0]
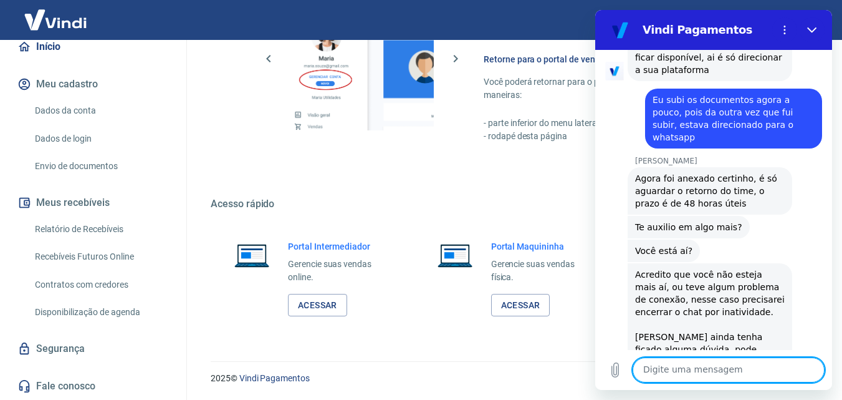
click at [696, 373] on textarea at bounding box center [729, 369] width 192 height 25
type textarea "Obrigado Mariana"
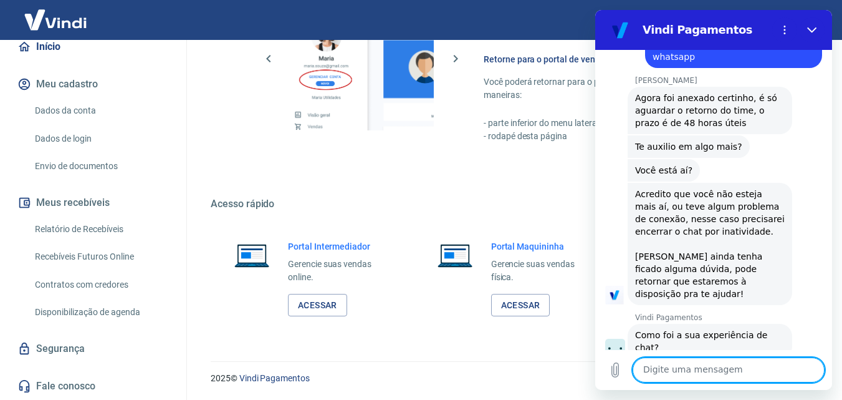
scroll to position [1177, 0]
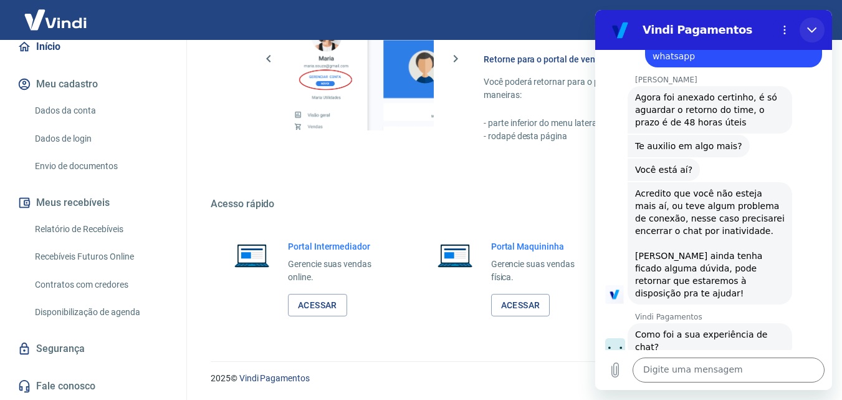
drag, startPoint x: 813, startPoint y: 29, endPoint x: 1205, endPoint y: 138, distance: 406.2
click at [813, 29] on icon "Fechar" at bounding box center [812, 30] width 10 height 10
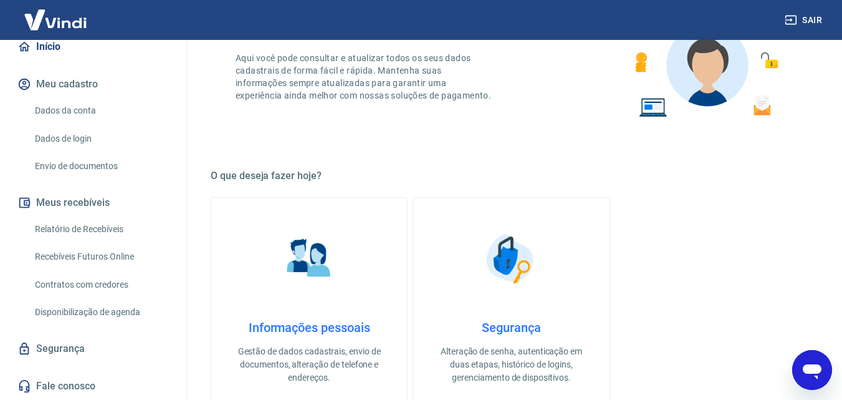
scroll to position [191, 0]
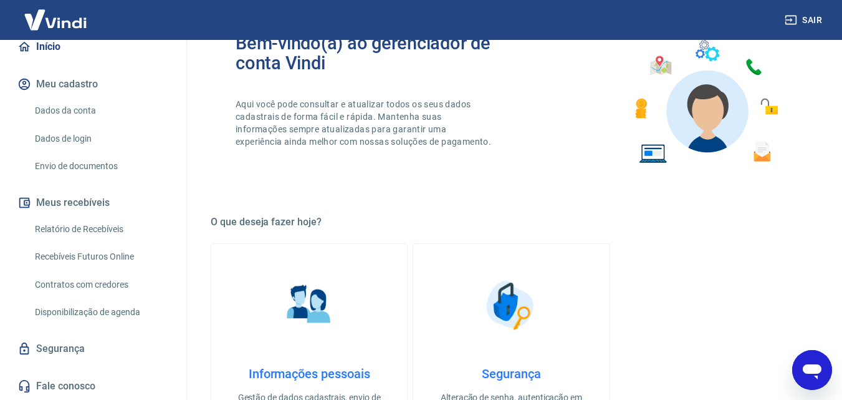
click at [817, 358] on icon "Abrir janela de mensagens" at bounding box center [812, 369] width 22 height 22
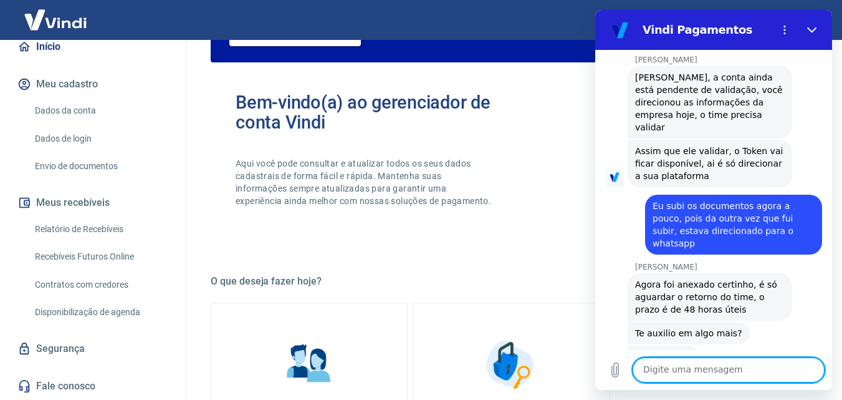
scroll to position [249, 0]
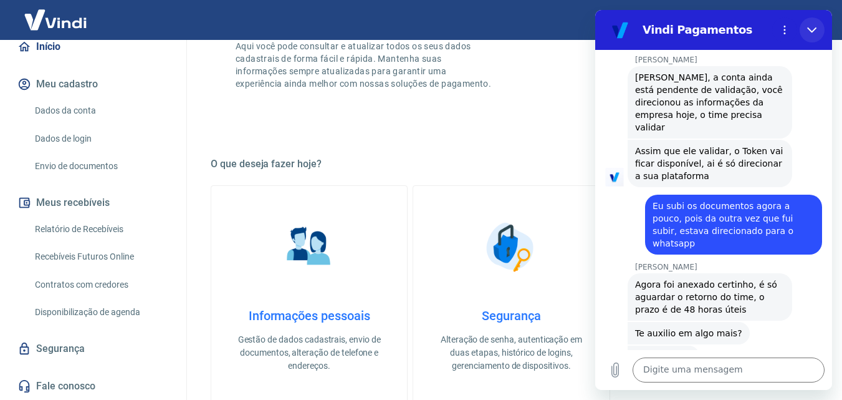
drag, startPoint x: 810, startPoint y: 33, endPoint x: 1116, endPoint y: 145, distance: 325.9
click at [810, 33] on icon "Fechar" at bounding box center [812, 30] width 10 height 10
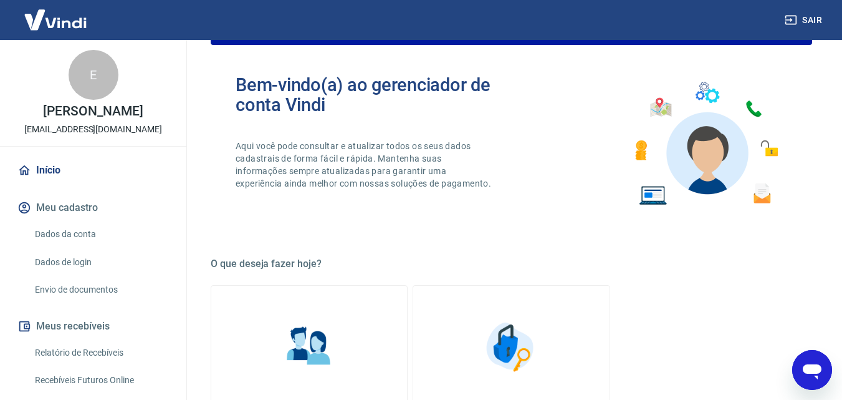
scroll to position [62, 0]
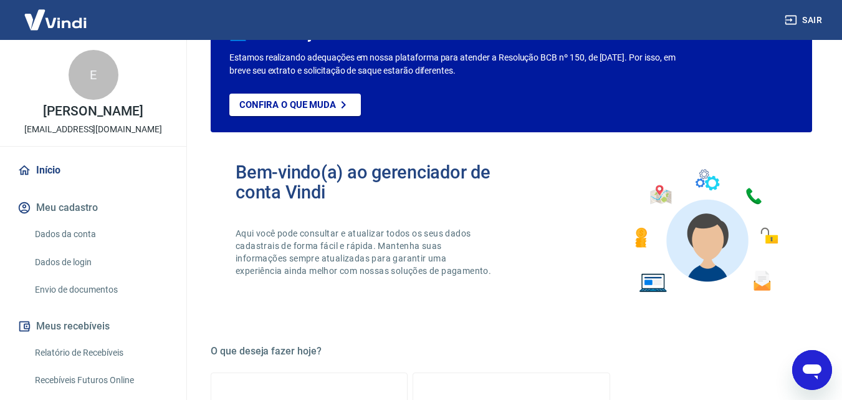
click at [62, 21] on img at bounding box center [55, 20] width 81 height 38
